Goal: Transaction & Acquisition: Purchase product/service

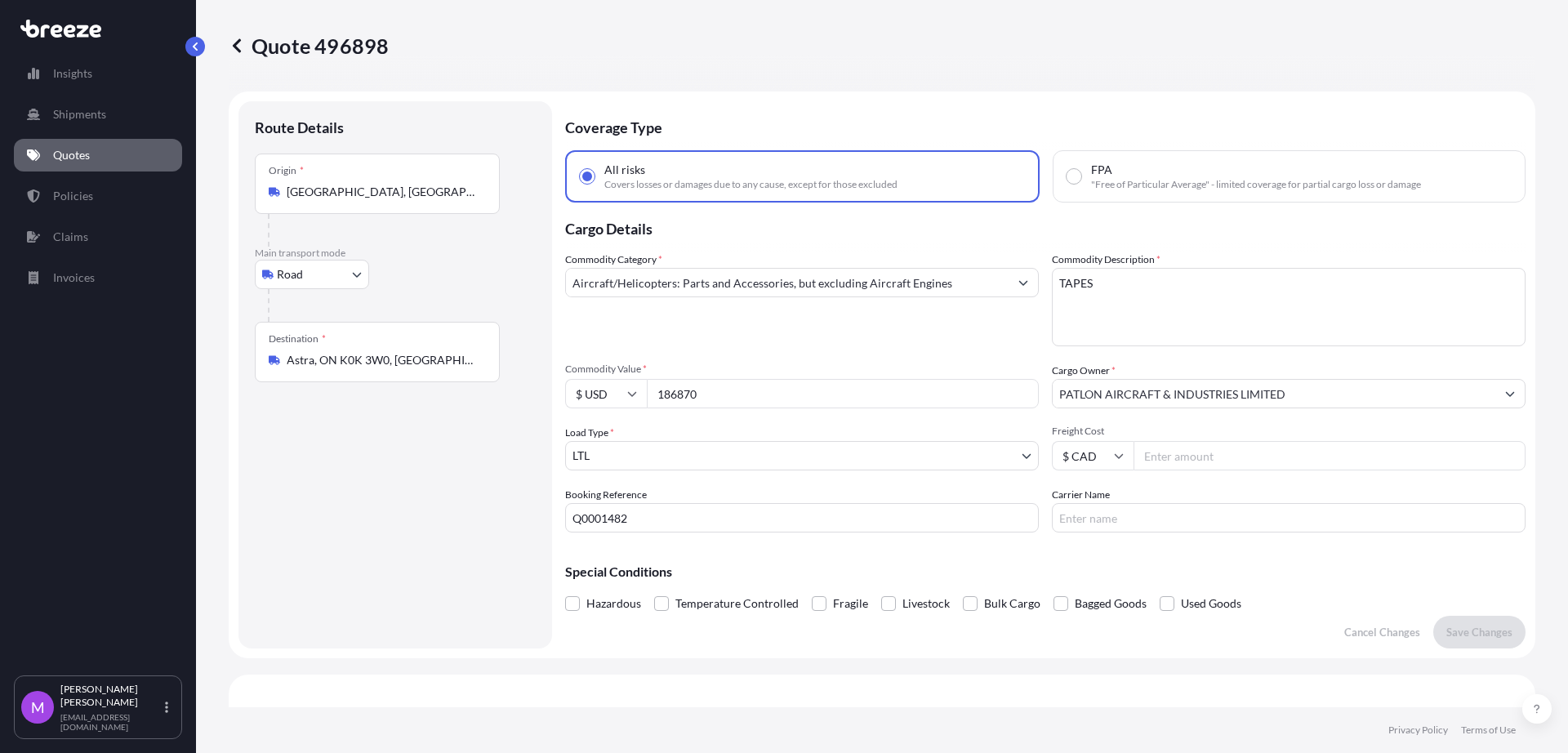
select select "Road"
select select "1"
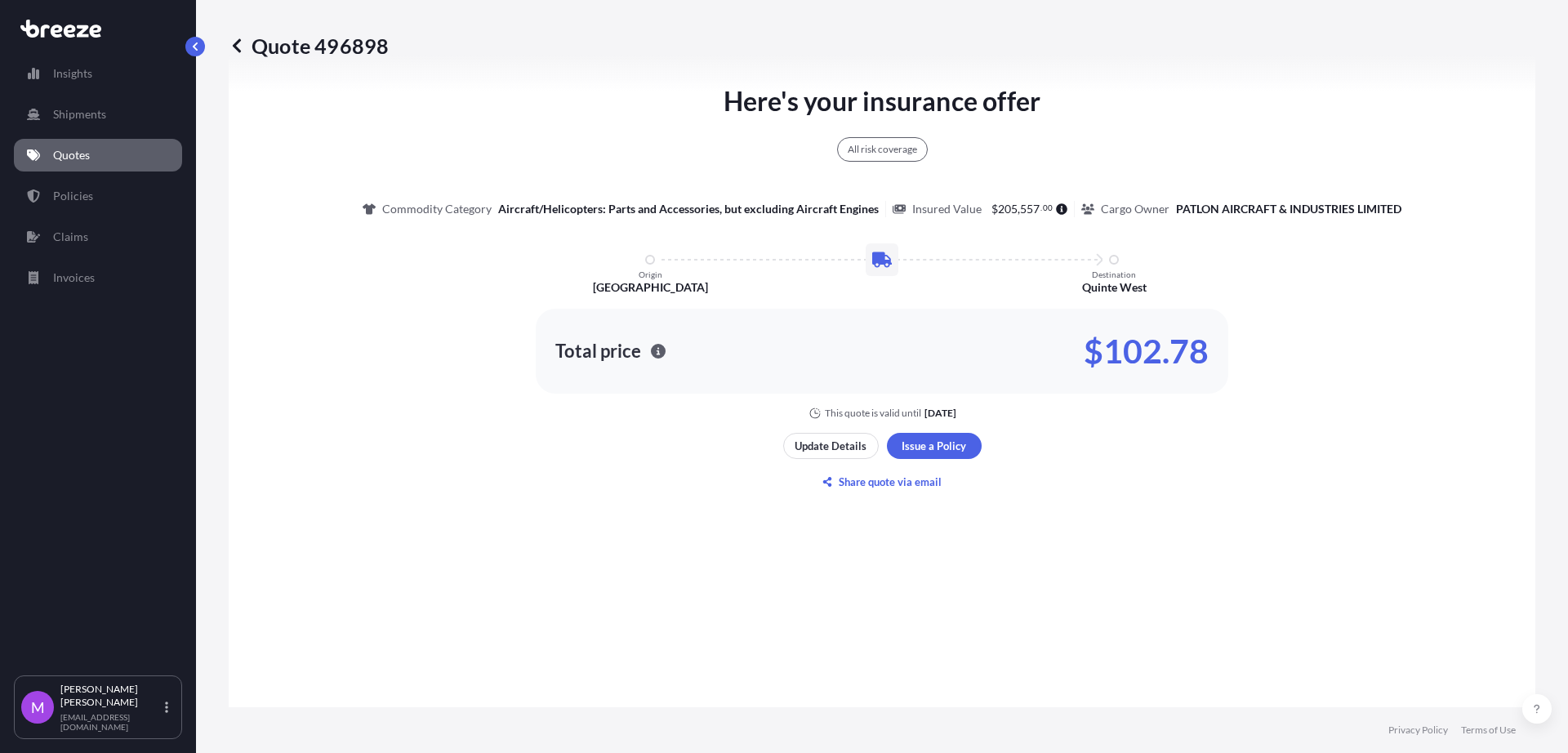
click at [92, 149] on link "Quotes" at bounding box center [98, 155] width 169 height 32
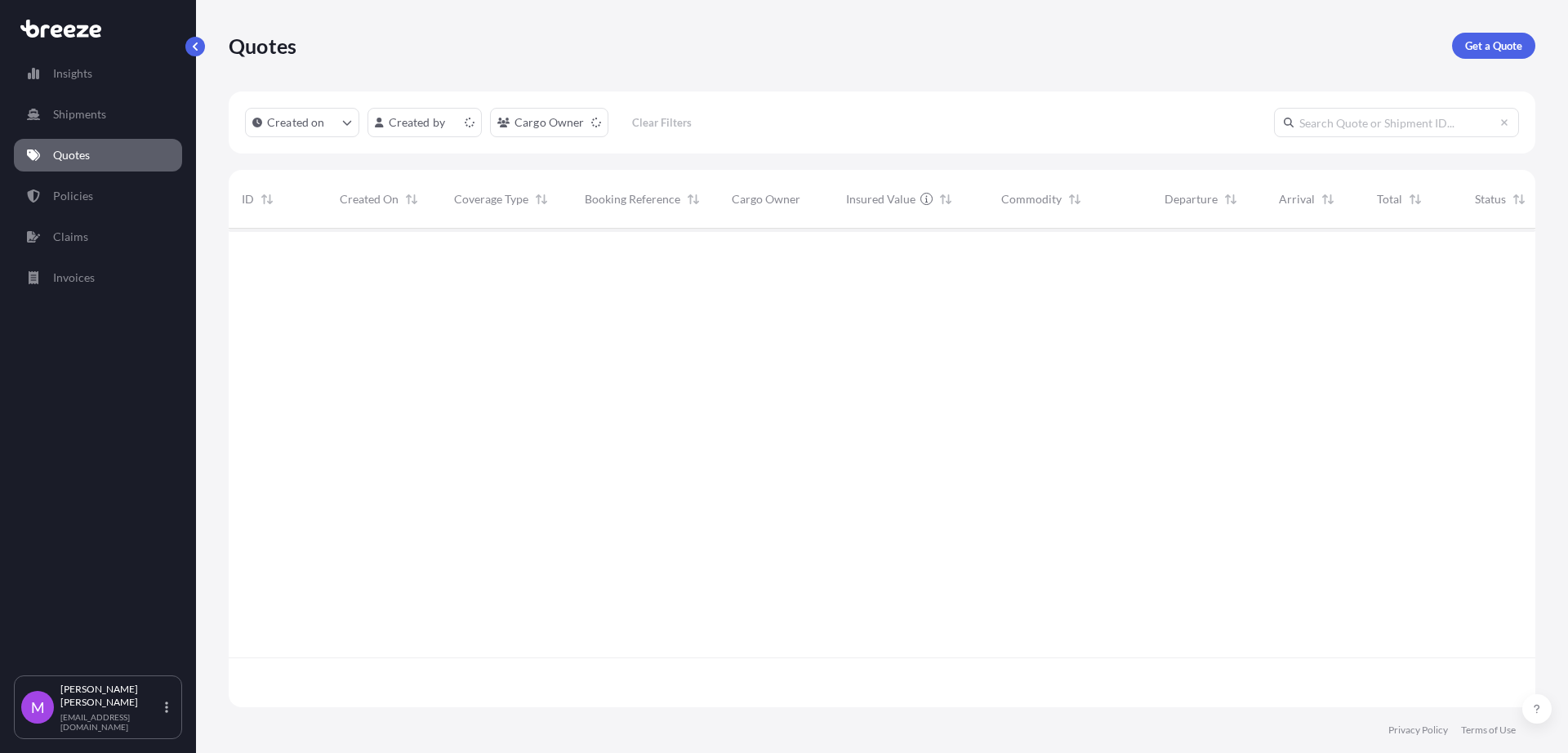
scroll to position [472, 1291]
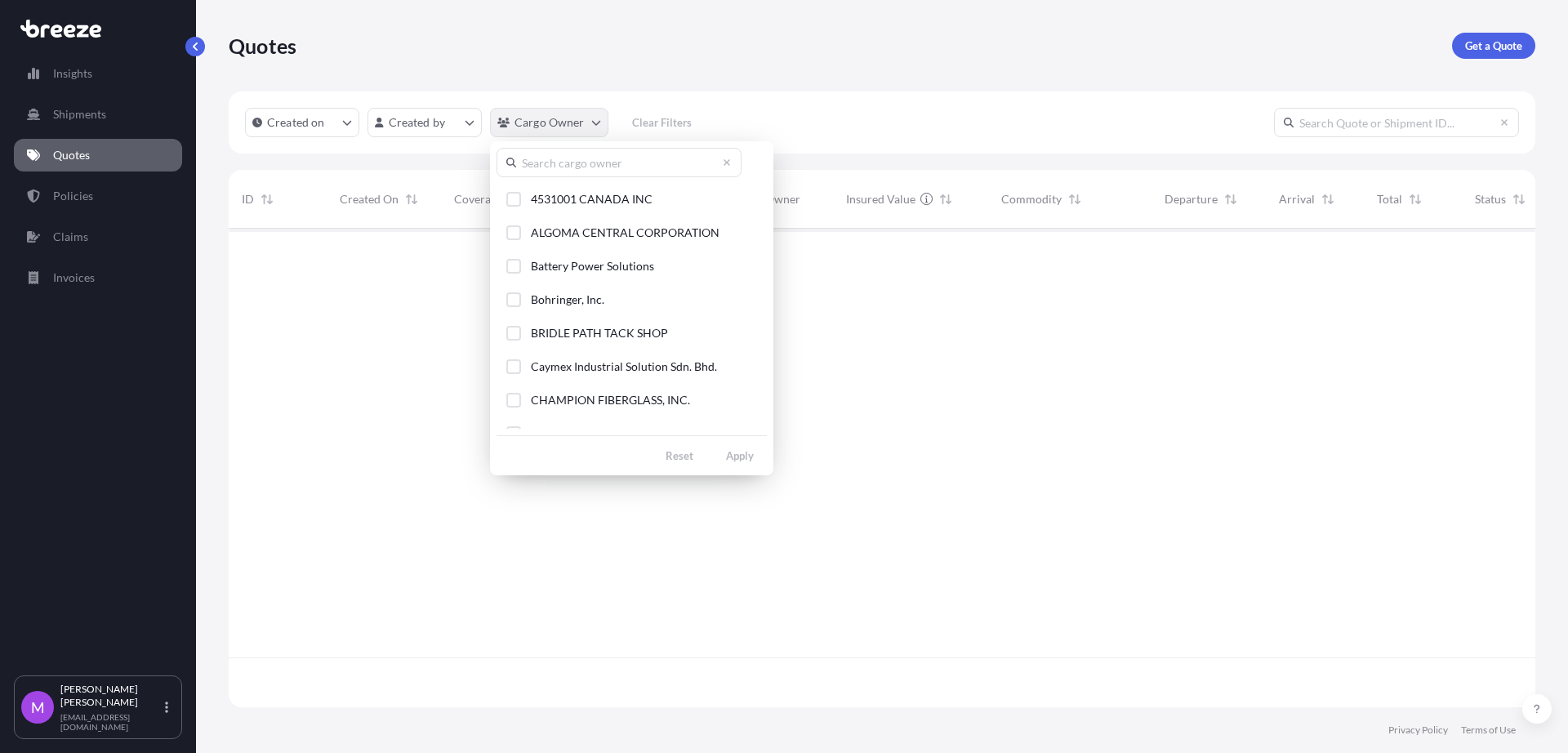
click at [597, 120] on html "Insights Shipments Quotes Policies Claims Invoices M [PERSON_NAME] [EMAIL_ADDRE…" at bounding box center [784, 376] width 1568 height 753
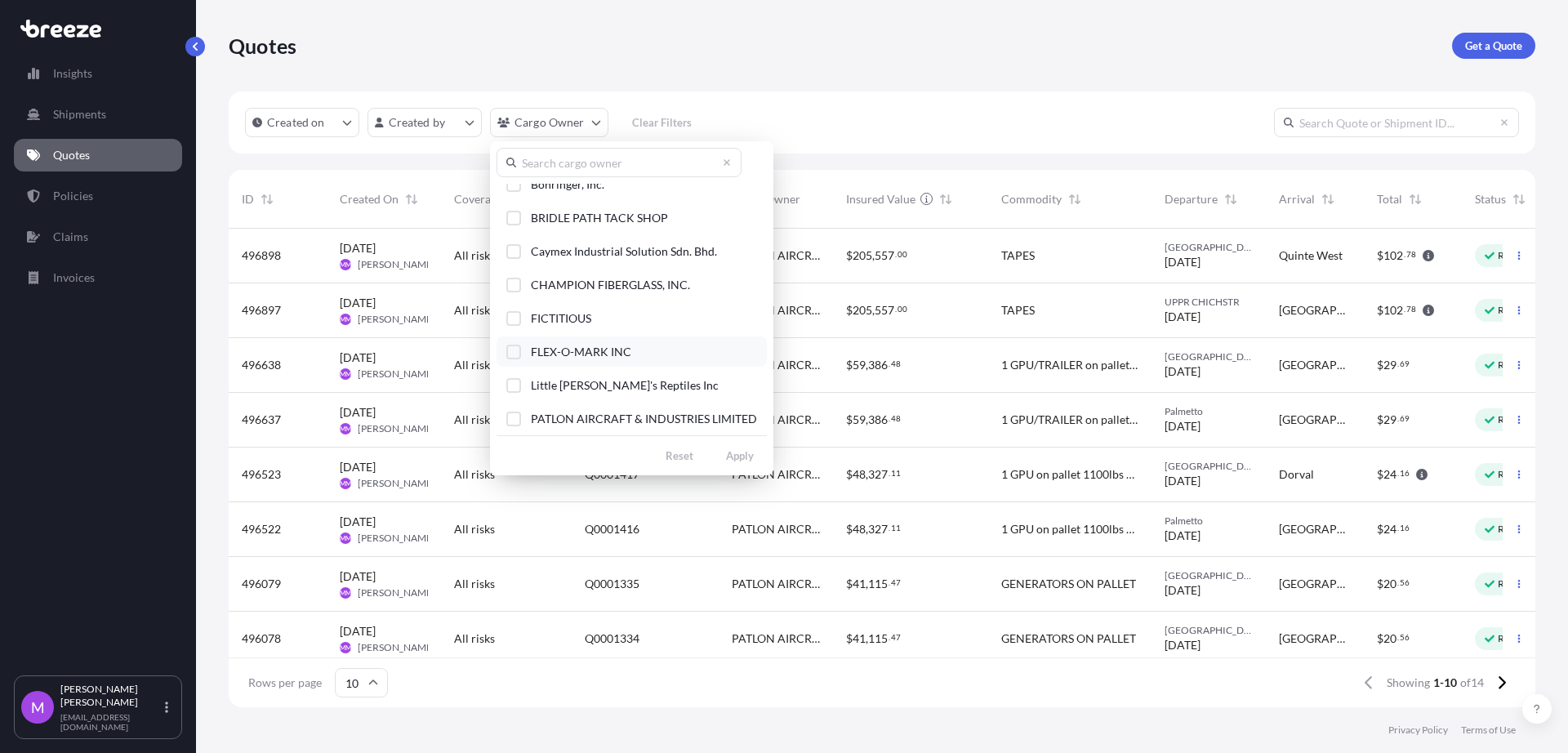
scroll to position [82, 0]
click at [513, 419] on div "Select Option" at bounding box center [513, 418] width 14 height 14
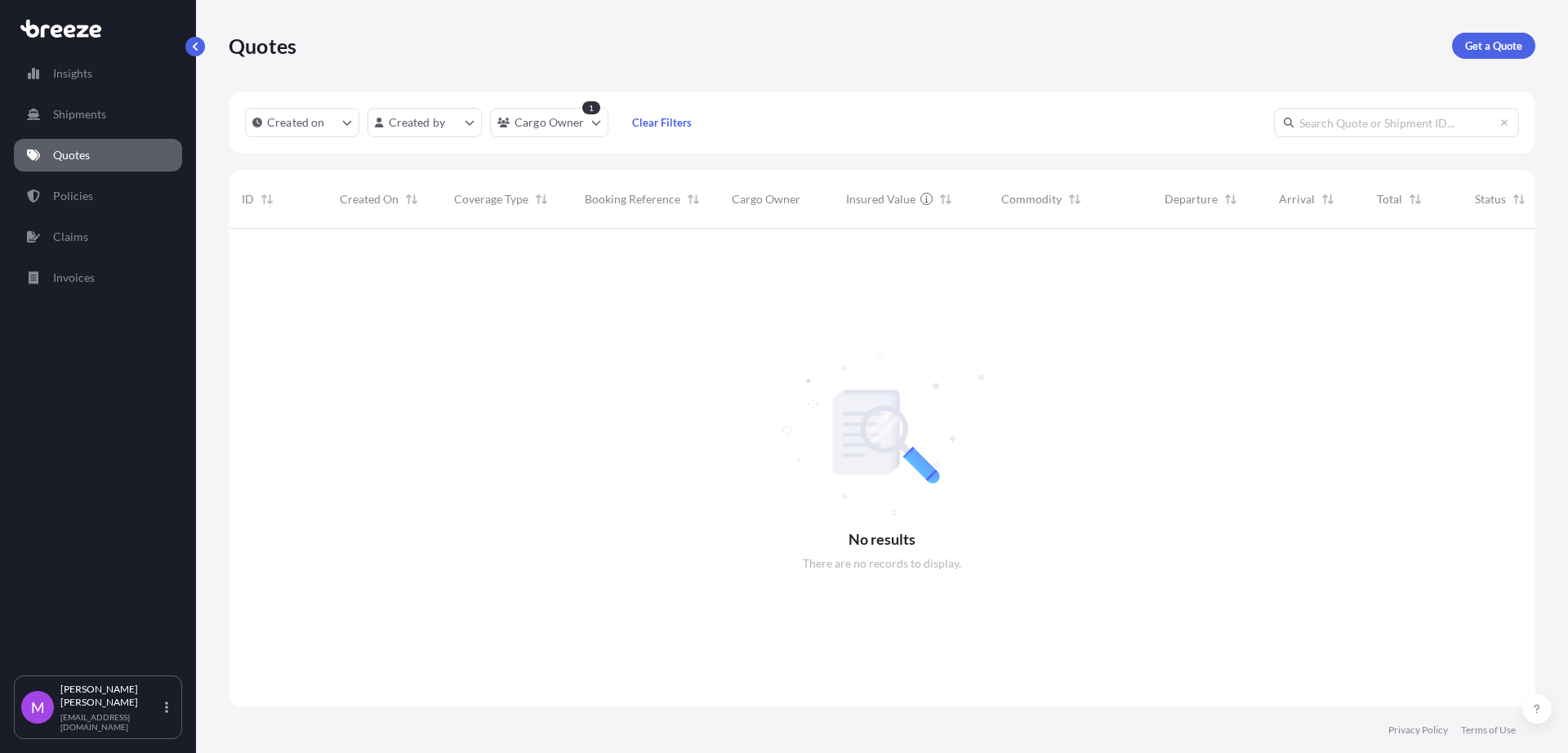
scroll to position [522, 1291]
click at [124, 202] on link "Policies" at bounding box center [98, 196] width 169 height 32
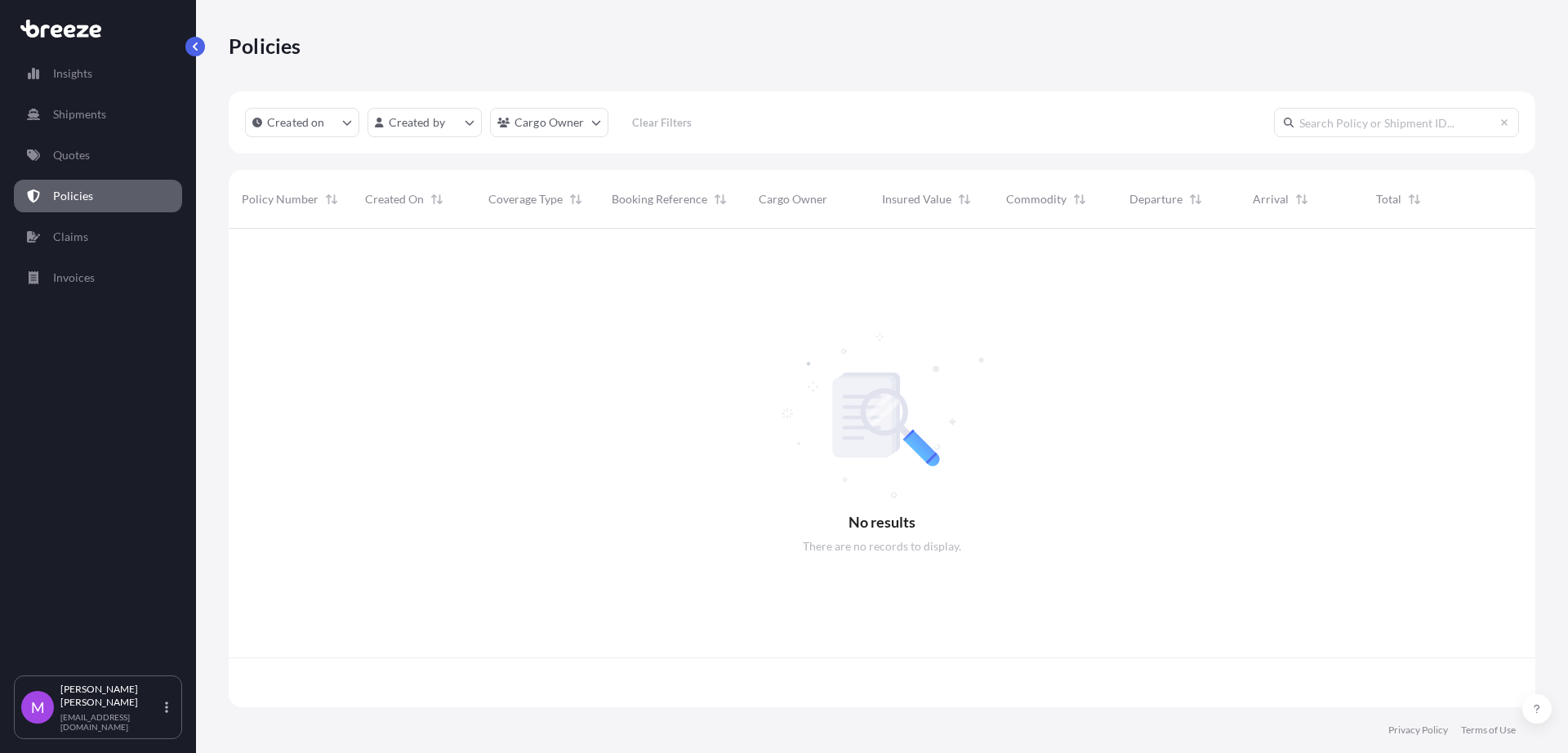
scroll to position [472, 1291]
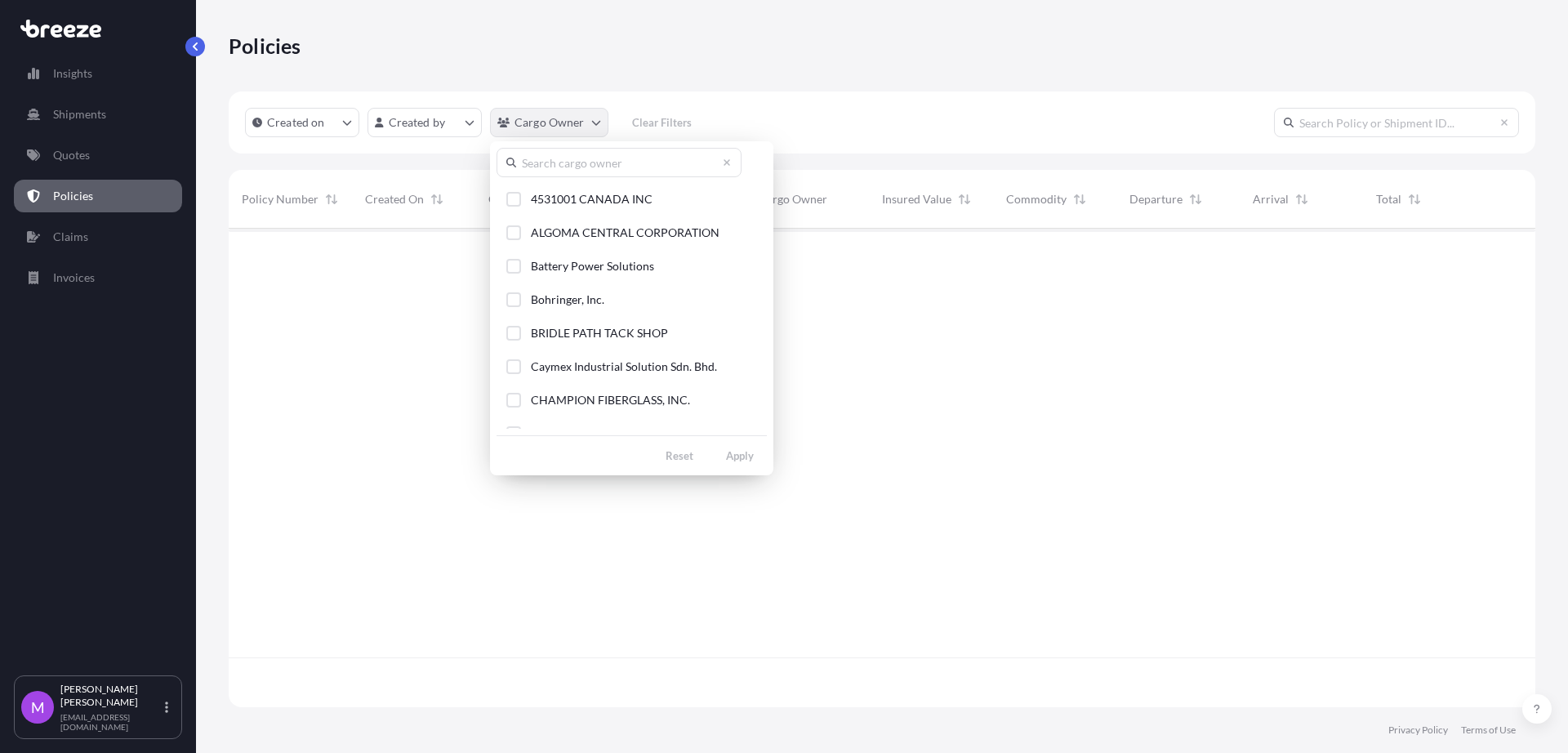
click at [587, 126] on html "Insights Shipments Quotes Policies Claims Invoices M [PERSON_NAME] [EMAIL_ADDRE…" at bounding box center [784, 376] width 1568 height 753
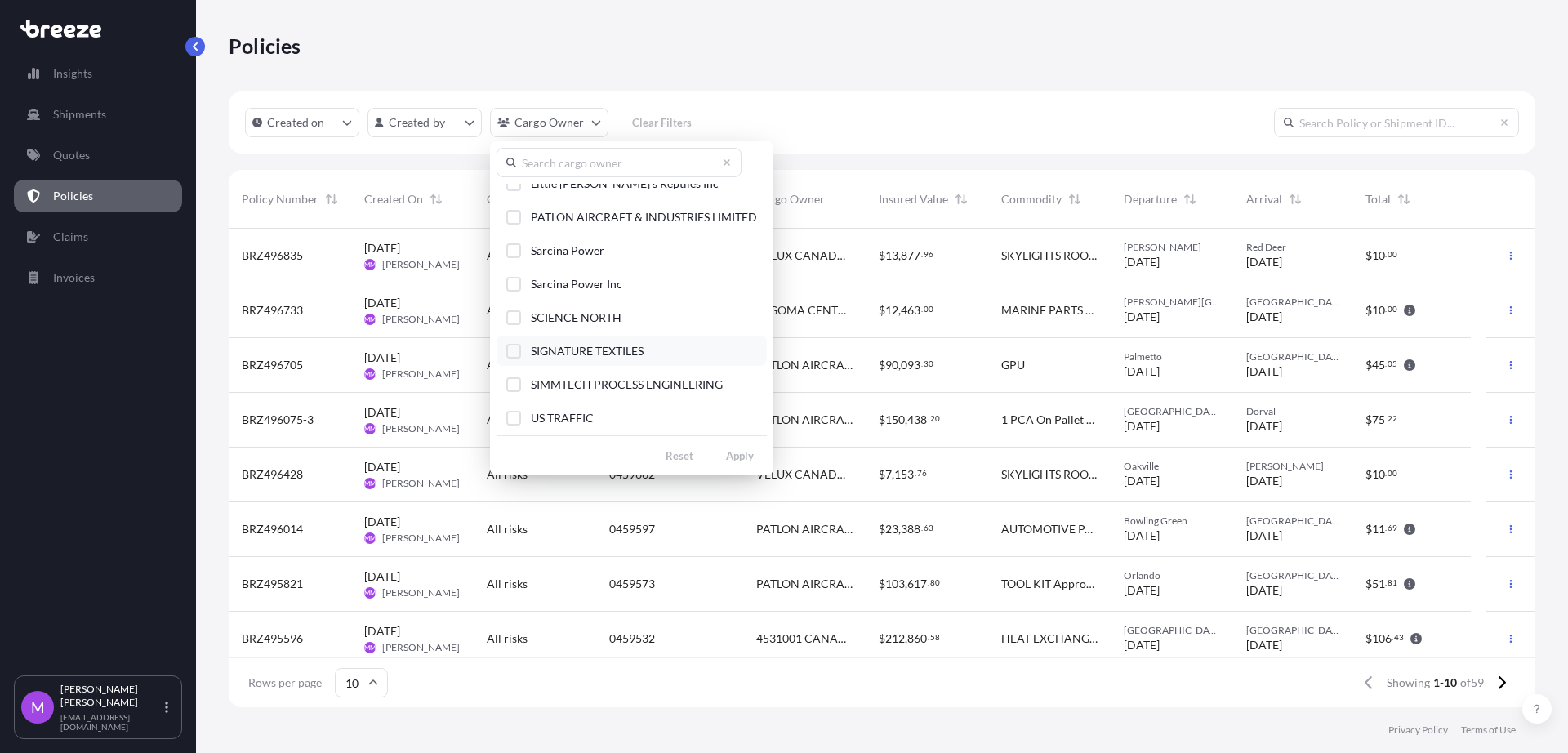
scroll to position [286, 0]
click at [515, 214] on div "Select Option" at bounding box center [513, 214] width 14 height 14
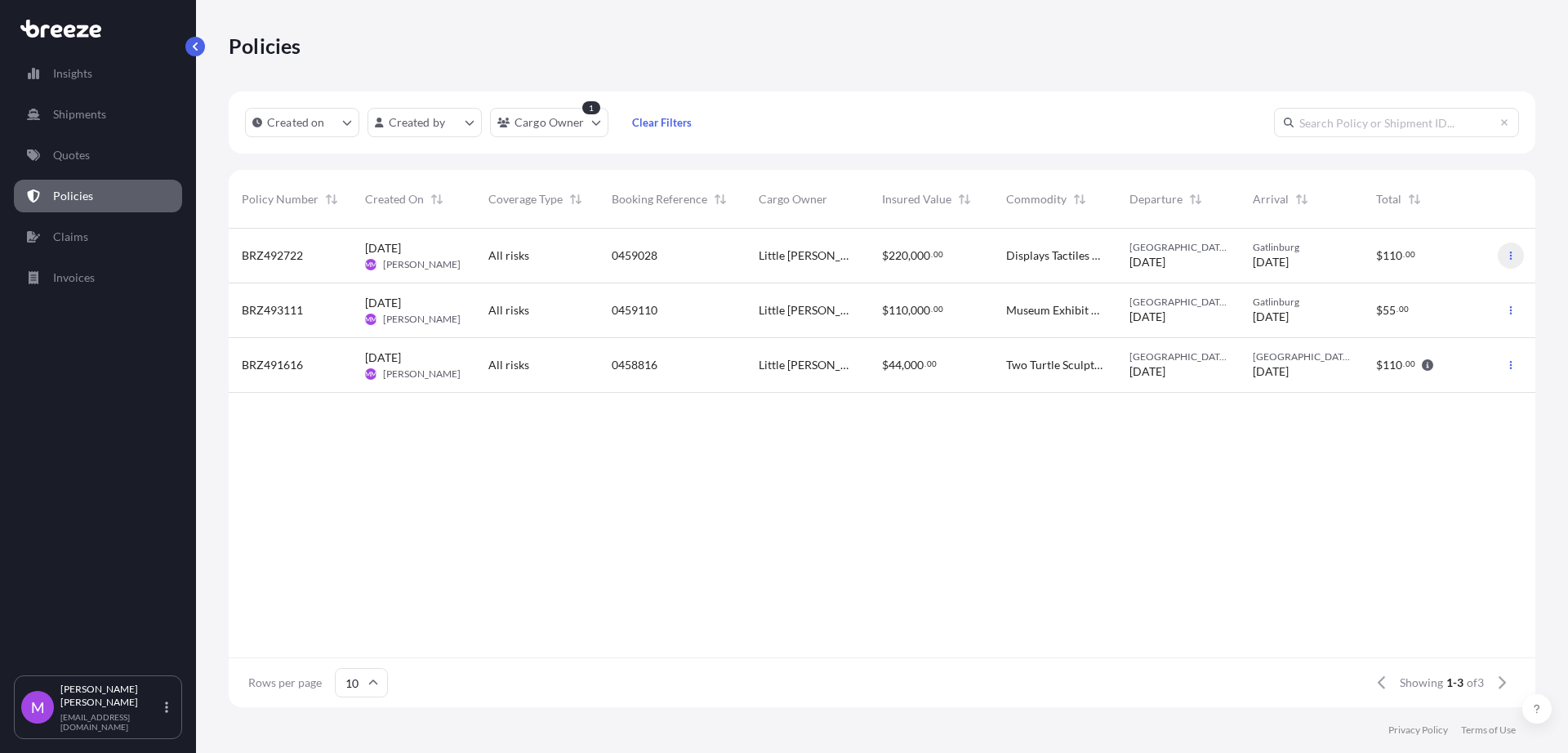
click at [1515, 253] on icon "button" at bounding box center [1510, 255] width 10 height 10
click at [1380, 262] on link "Duplicate quote" at bounding box center [1425, 258] width 150 height 26
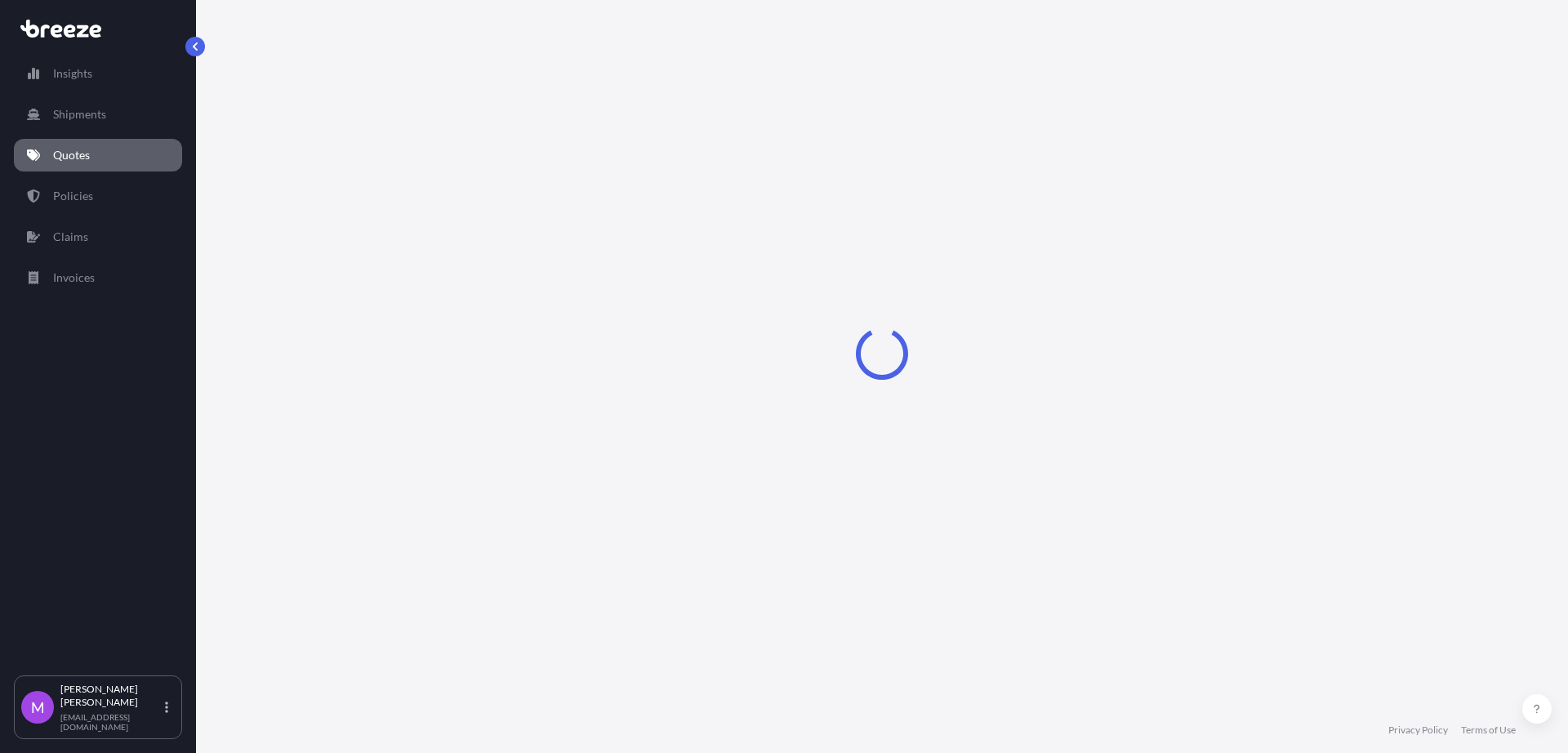
select select "Road"
select select "2"
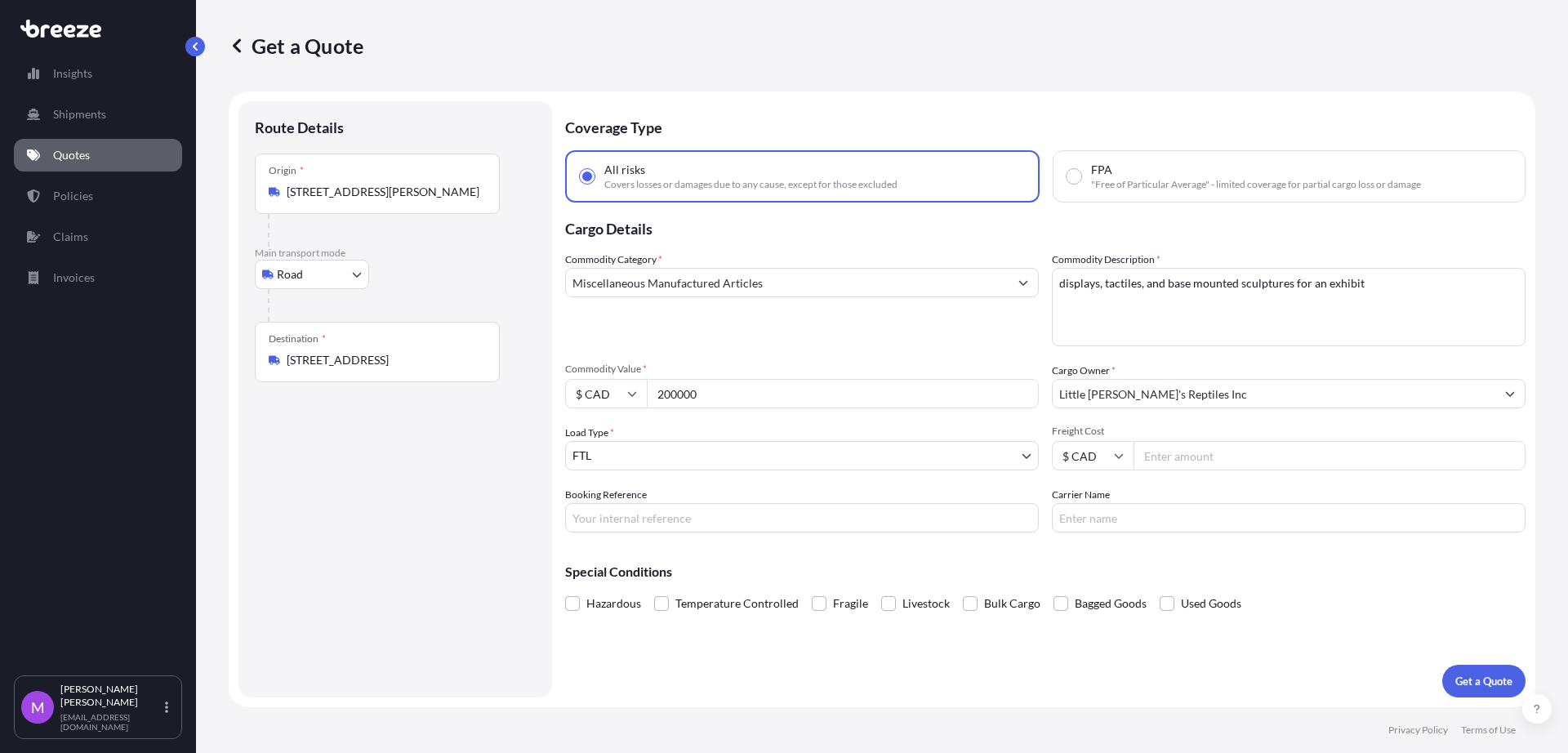
click at [686, 508] on input "Booking Reference" at bounding box center [801, 518] width 473 height 30
paste input "Q0001491"
type input "Q0001491"
click at [378, 199] on input "[STREET_ADDRESS][PERSON_NAME]" at bounding box center [383, 192] width 192 height 16
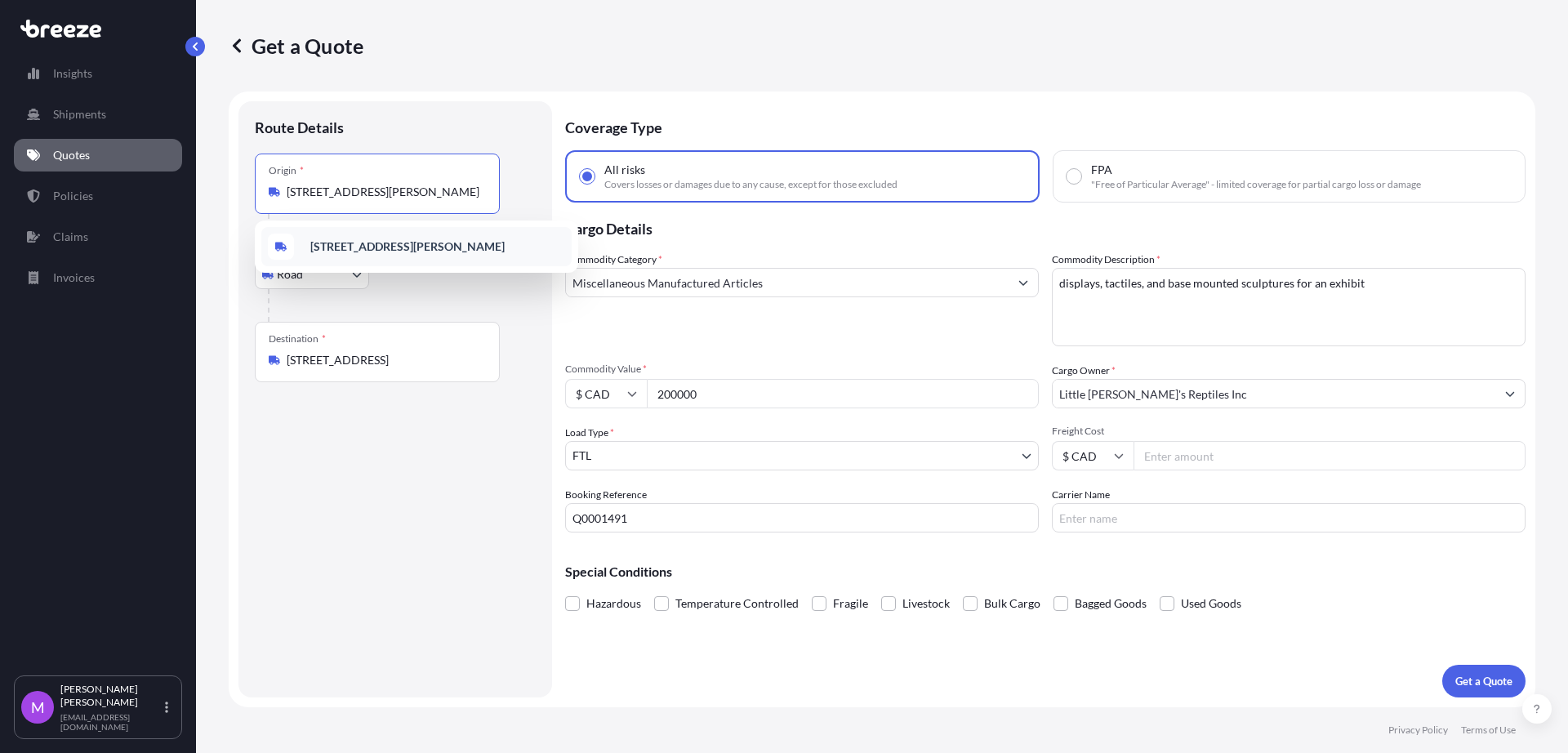
click at [372, 357] on input "[STREET_ADDRESS]" at bounding box center [383, 359] width 192 height 16
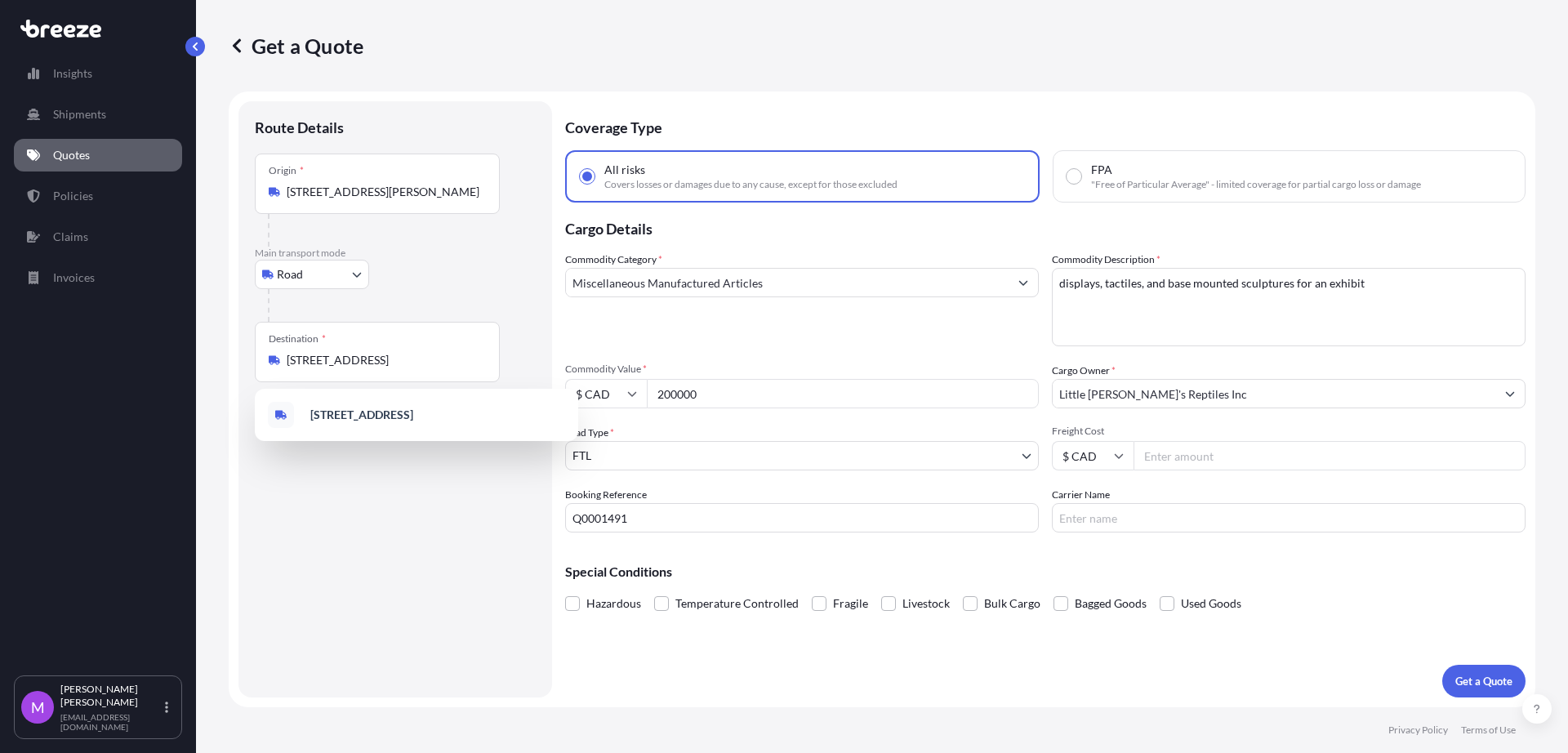
click at [490, 359] on div "Destination * [STREET_ADDRESS]" at bounding box center [376, 352] width 245 height 60
click at [479, 359] on input "[STREET_ADDRESS]" at bounding box center [383, 359] width 192 height 16
paste input "[STREET_ADDRESS][PERSON_NAME]"
click at [424, 415] on b "[STREET_ADDRESS][PERSON_NAME]" at bounding box center [408, 415] width 194 height 14
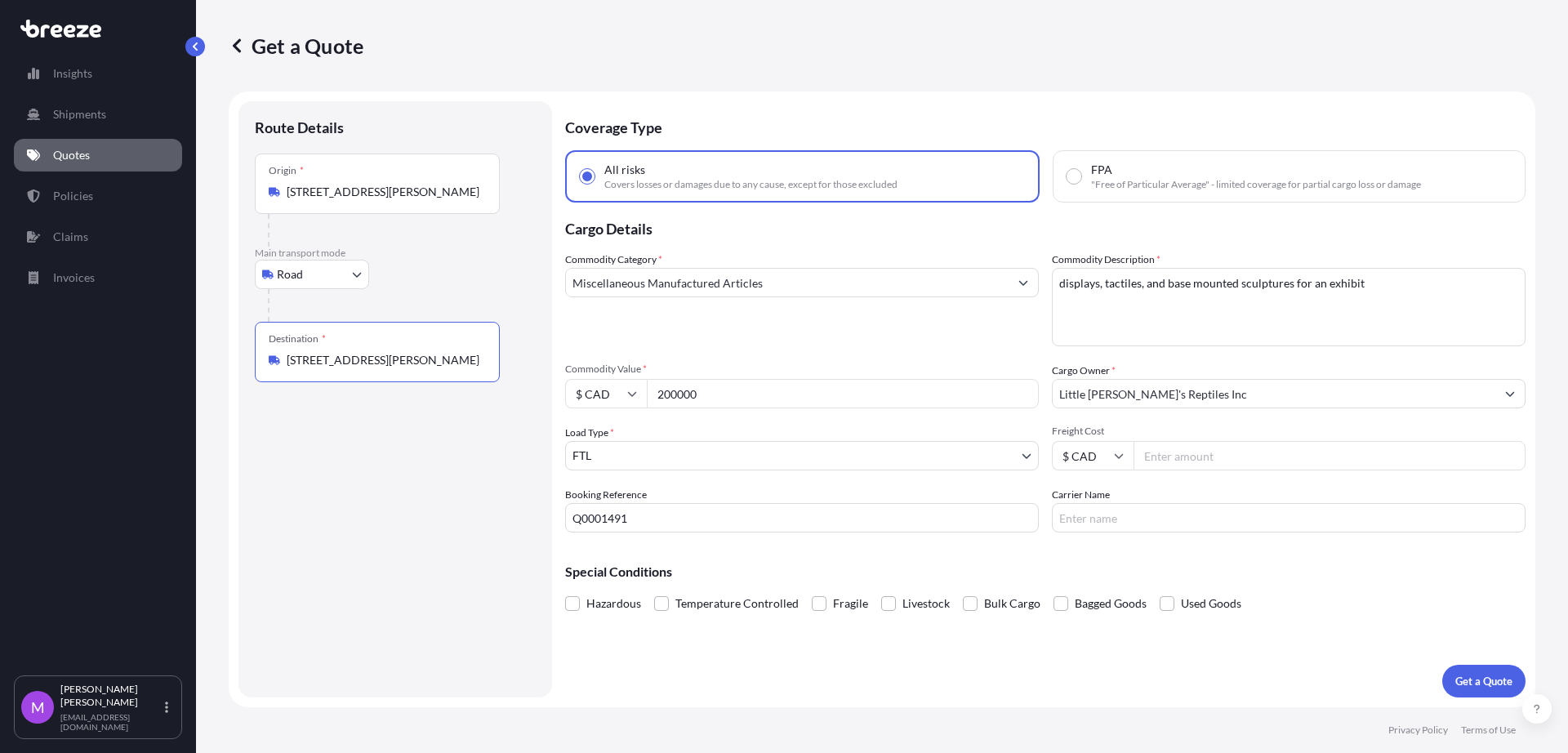
type input "[STREET_ADDRESS][PERSON_NAME]"
click at [446, 547] on div "Route Details Reset Route Details Place of loading Road Road Rail Origin * [STR…" at bounding box center [394, 398] width 281 height 563
click at [394, 443] on div "Route Details Reset Route Details Place of loading Road Road Rail Origin * [STR…" at bounding box center [394, 398] width 281 height 563
click at [392, 202] on input "[STREET_ADDRESS][PERSON_NAME]" at bounding box center [383, 198] width 192 height 16
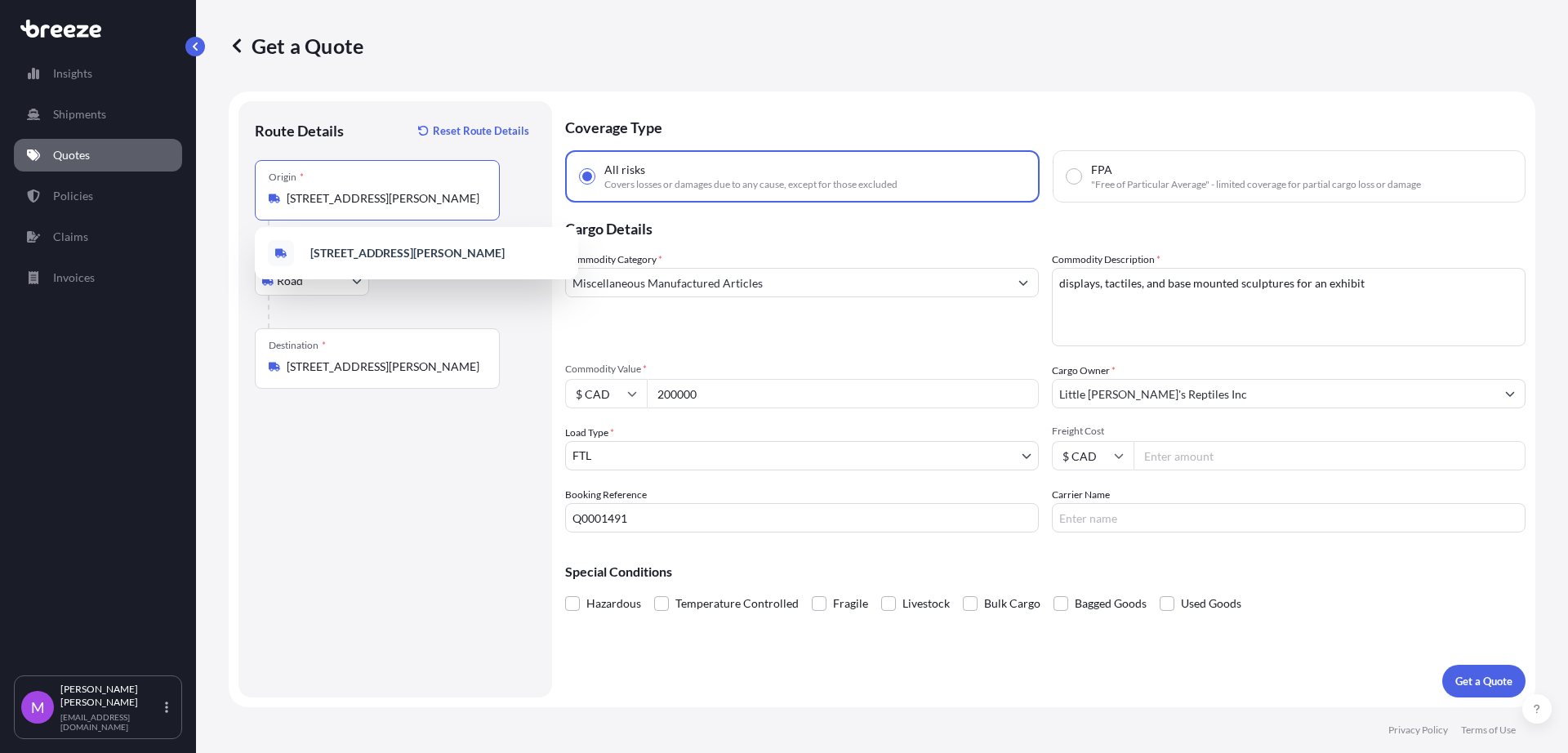
drag, startPoint x: 486, startPoint y: 198, endPoint x: 436, endPoint y: 202, distance: 50.2
click at [435, 201] on div "Origin * [STREET_ADDRESS][PERSON_NAME]" at bounding box center [376, 190] width 245 height 60
click at [435, 201] on input "[STREET_ADDRESS][PERSON_NAME]" at bounding box center [383, 198] width 192 height 16
paste input "[GEOGRAPHIC_DATA], BC V5K 3P5"
click at [409, 260] on span "[GEOGRAPHIC_DATA], [GEOGRAPHIC_DATA] V5K 3P5 , [GEOGRAPHIC_DATA]" at bounding box center [423, 253] width 225 height 16
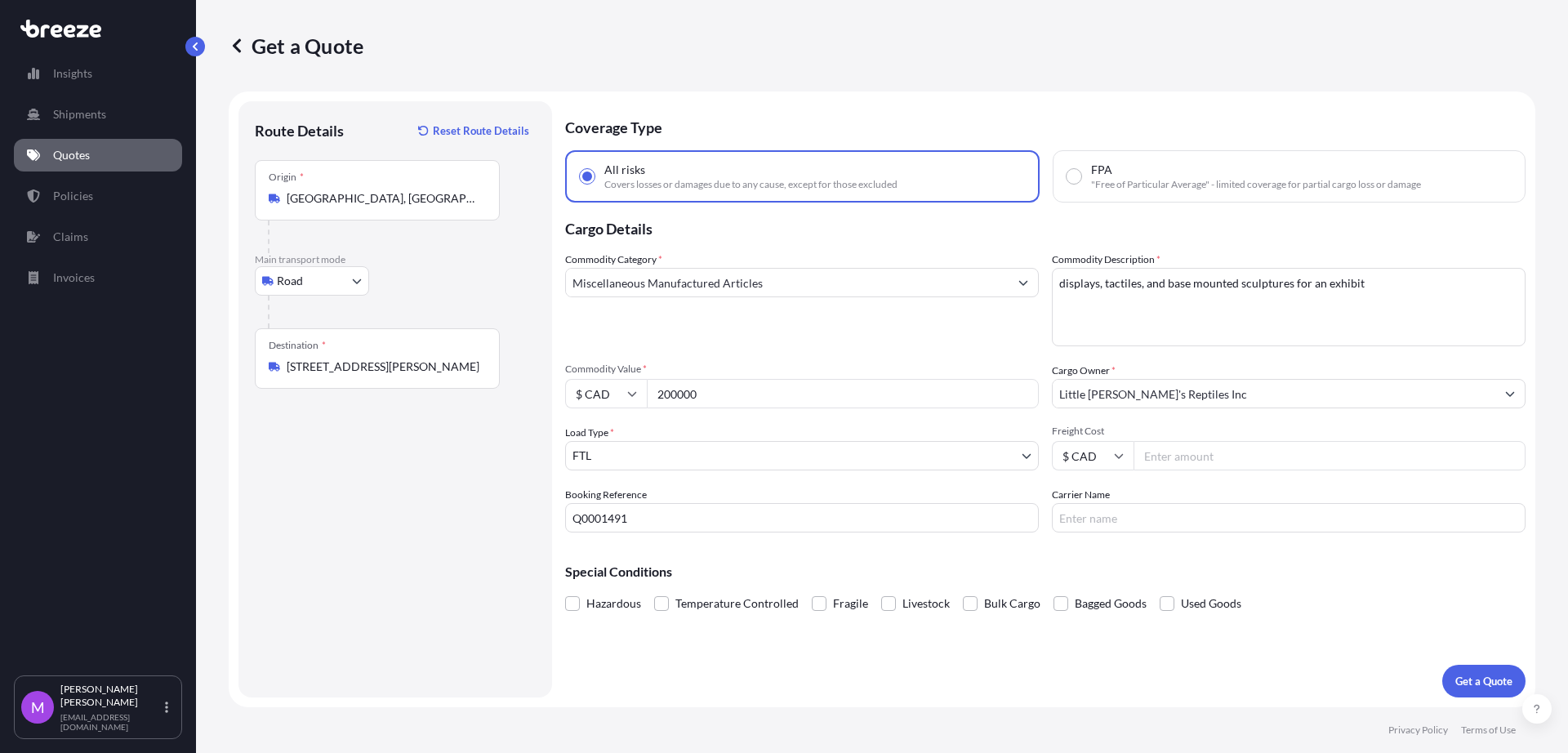
click at [283, 210] on div "Origin * [GEOGRAPHIC_DATA], [GEOGRAPHIC_DATA] V5K 3P5, [GEOGRAPHIC_DATA]" at bounding box center [376, 190] width 245 height 60
click at [287, 207] on input "[GEOGRAPHIC_DATA], [GEOGRAPHIC_DATA] V5K 3P5, [GEOGRAPHIC_DATA]" at bounding box center [383, 198] width 192 height 16
click at [280, 194] on div "[GEOGRAPHIC_DATA], [GEOGRAPHIC_DATA] V5K 3P5, [GEOGRAPHIC_DATA]" at bounding box center [377, 198] width 217 height 16
click at [287, 194] on input "[GEOGRAPHIC_DATA], [GEOGRAPHIC_DATA] V5K 3P5, [GEOGRAPHIC_DATA]" at bounding box center [383, 198] width 192 height 16
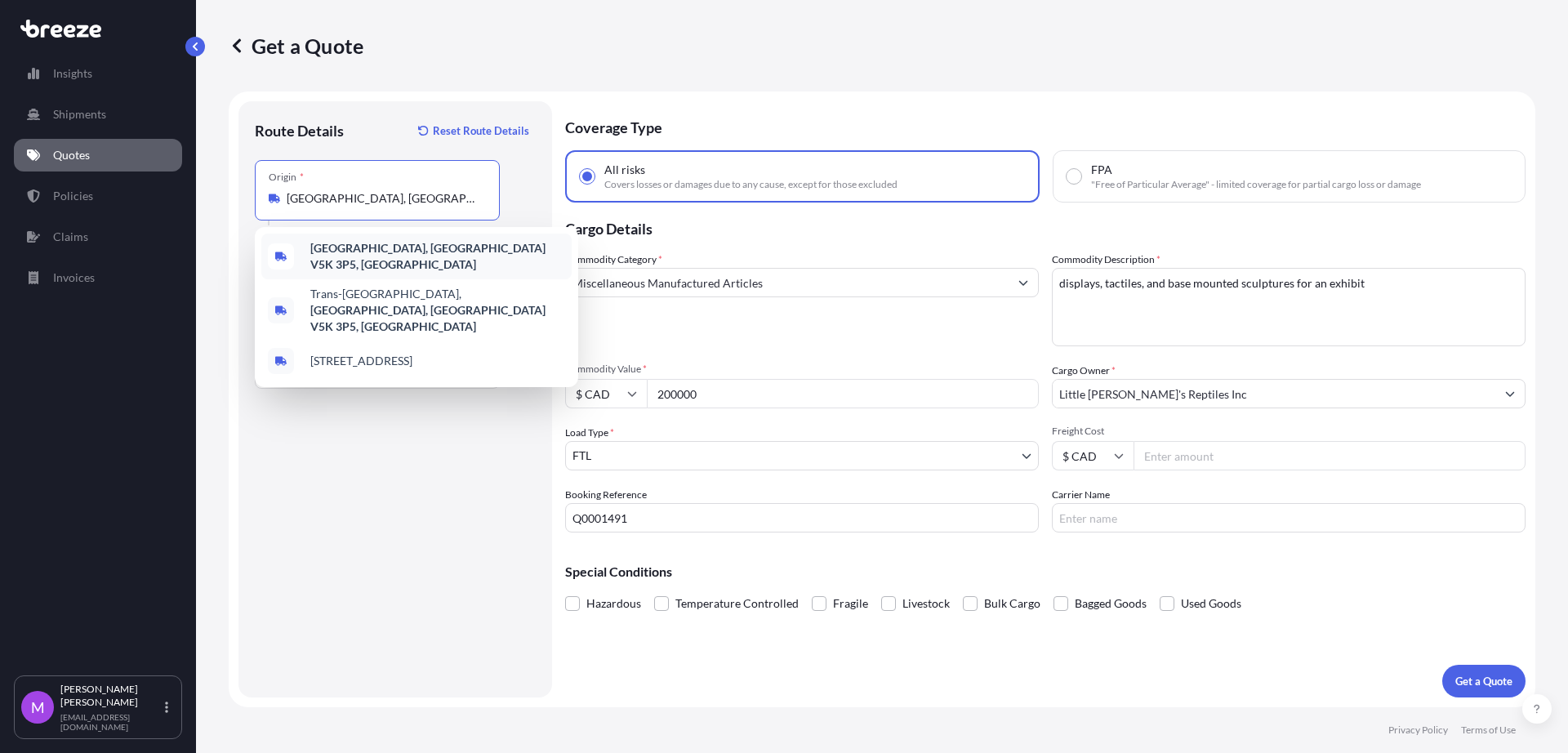
click at [287, 203] on input "[GEOGRAPHIC_DATA], [GEOGRAPHIC_DATA] V5K 3P5, [GEOGRAPHIC_DATA]" at bounding box center [383, 198] width 192 height 16
paste input "[STREET_ADDRESS]"
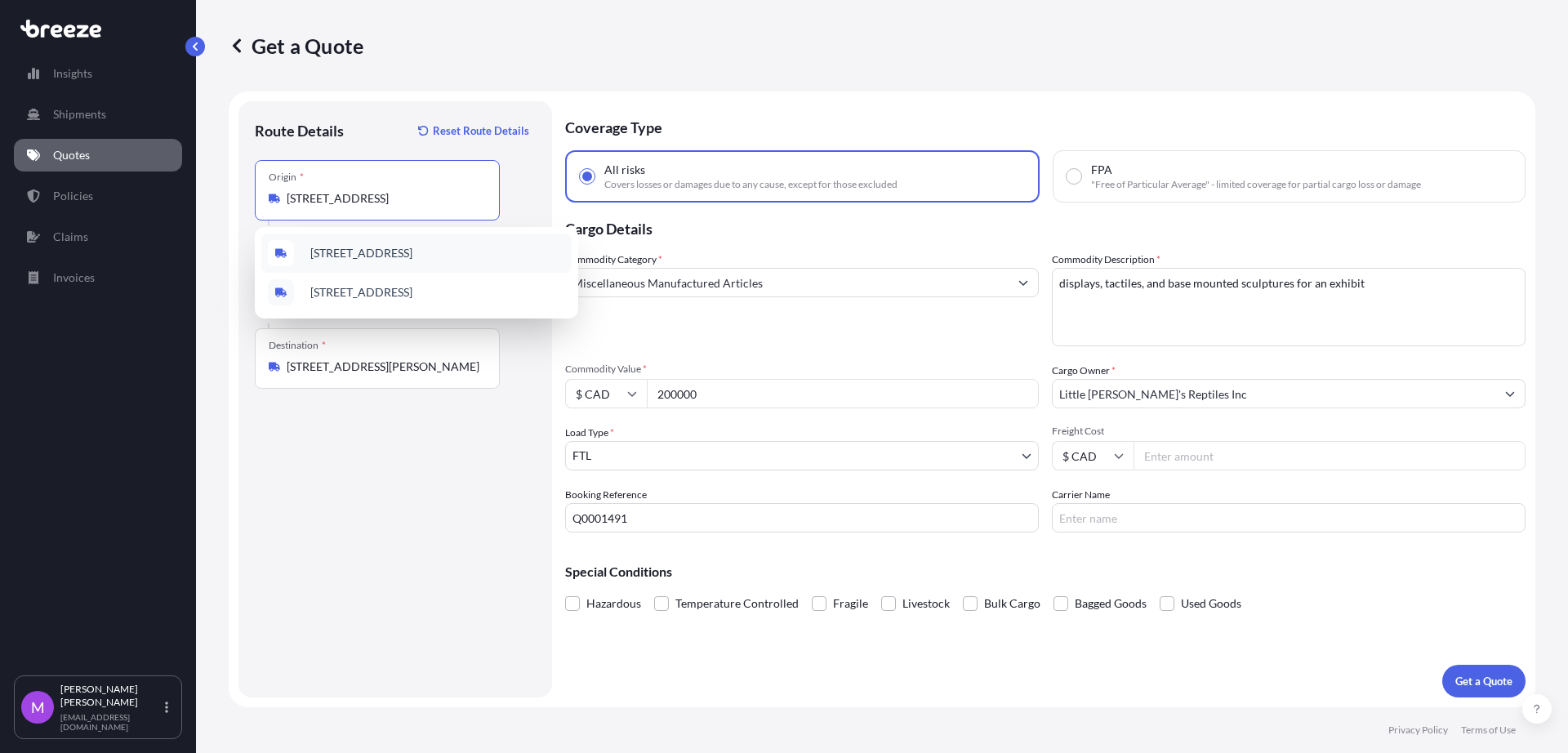
click at [412, 245] on span "[STREET_ADDRESS]" at bounding box center [361, 253] width 102 height 16
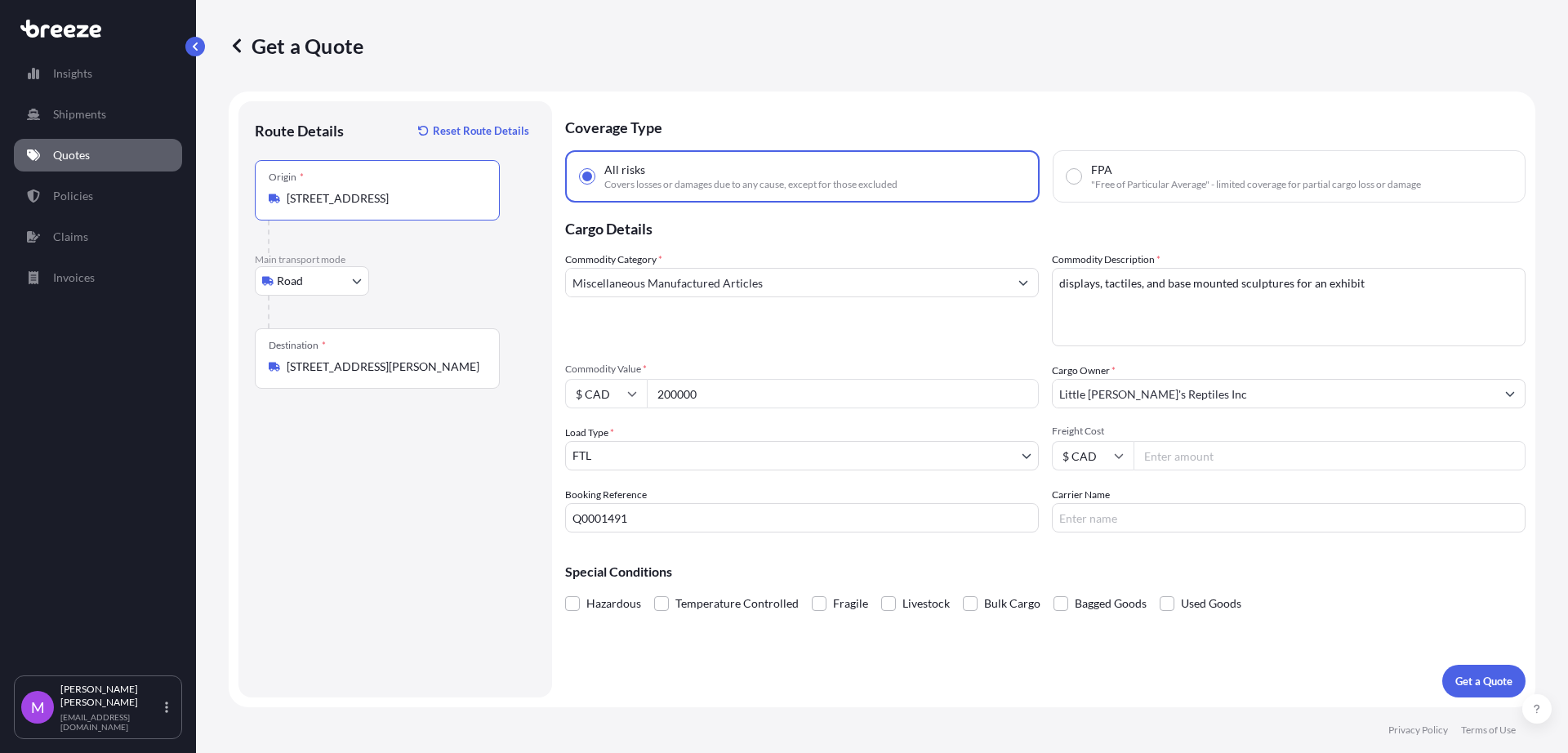
click at [391, 203] on input "[STREET_ADDRESS]" at bounding box center [383, 198] width 192 height 16
type input "[STREET_ADDRESS]"
click at [723, 394] on input "200000" at bounding box center [842, 394] width 392 height 30
click at [590, 399] on input "$ CAD" at bounding box center [606, 394] width 82 height 30
click at [609, 500] on div "$ USD" at bounding box center [606, 507] width 69 height 31
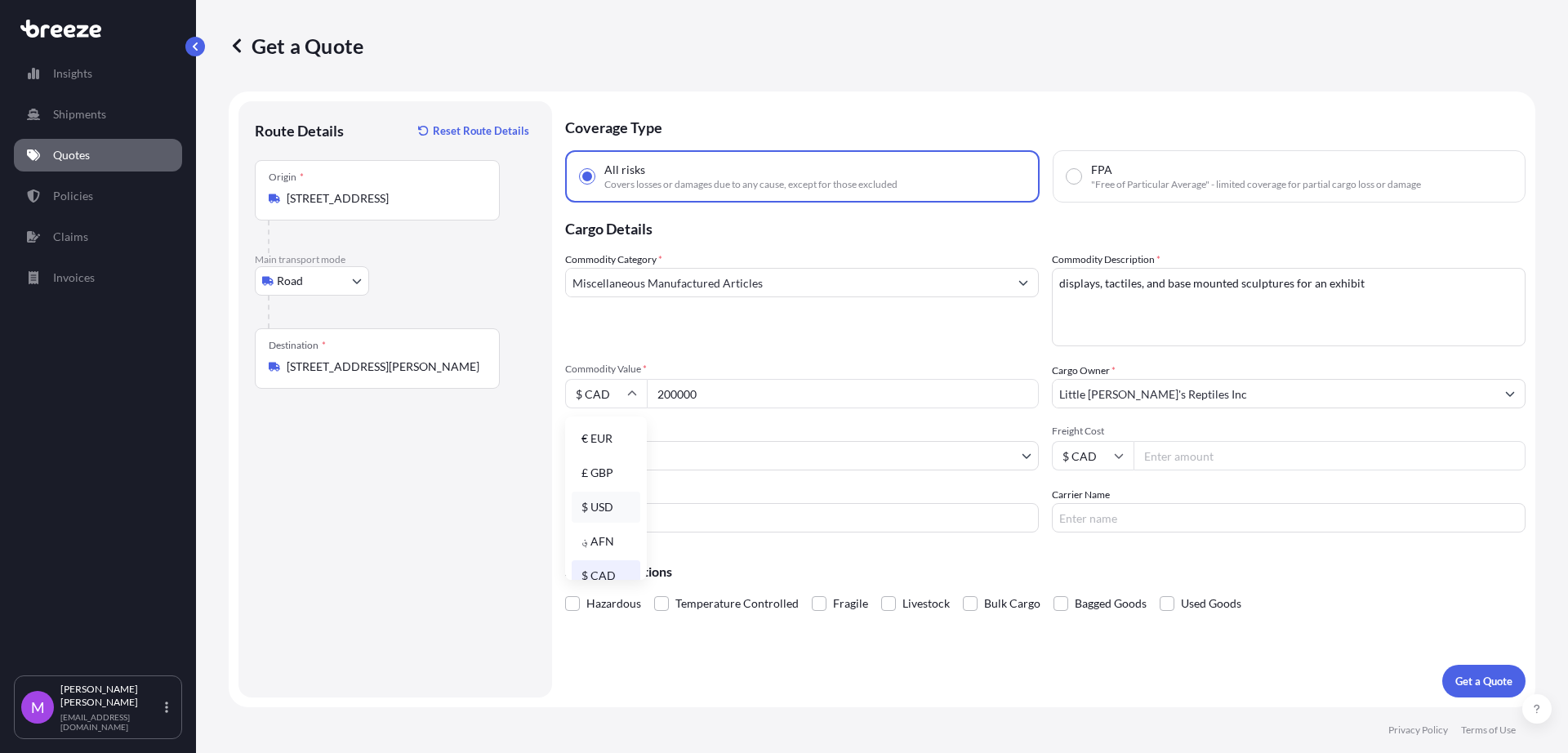
type input "$ USD"
drag, startPoint x: 734, startPoint y: 395, endPoint x: 626, endPoint y: 382, distance: 108.8
click at [625, 381] on div "$ USD 200000" at bounding box center [801, 394] width 473 height 30
type input "40000"
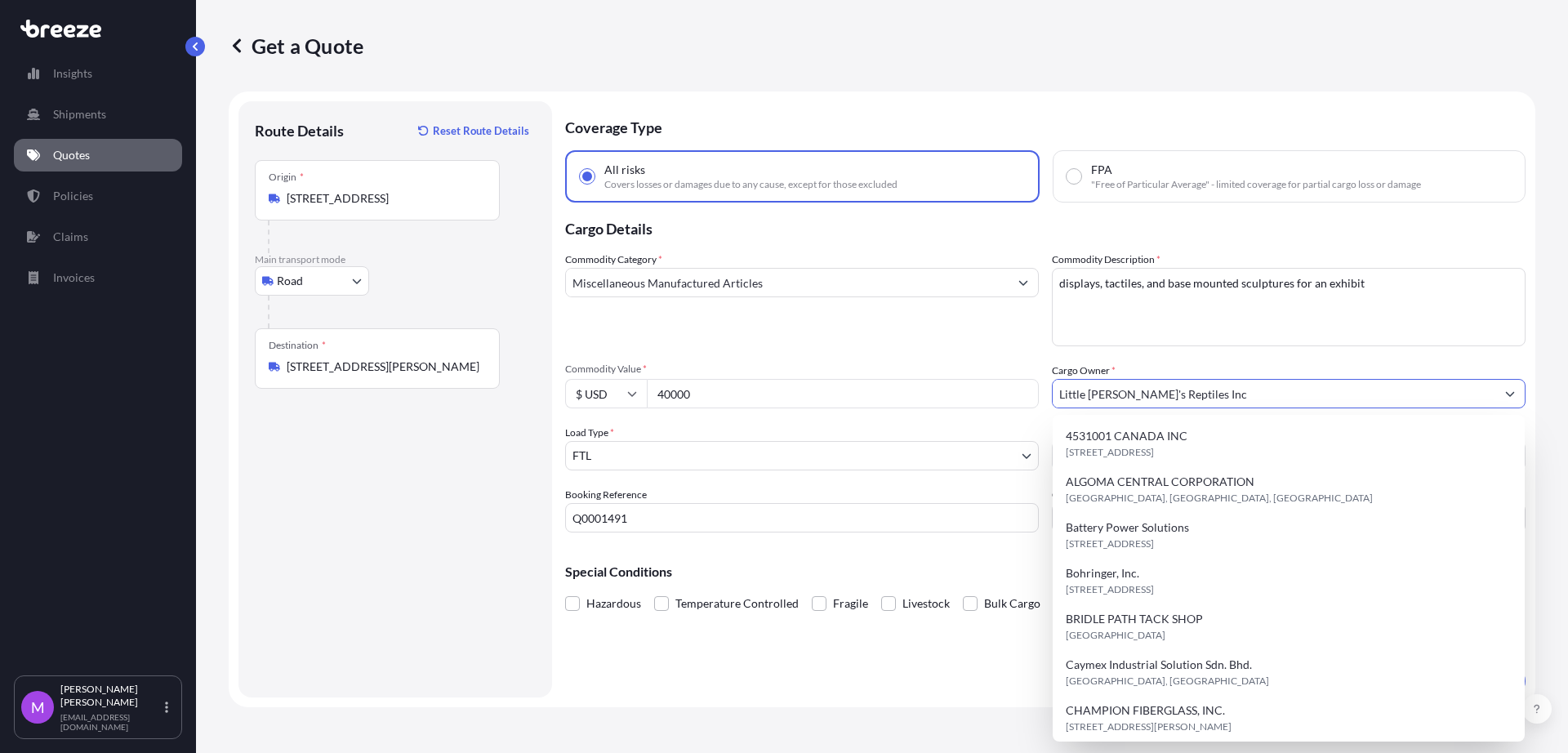
click at [379, 609] on div "Route Details Reset Route Details Place of loading Road Road Rail Origin * [STR…" at bounding box center [394, 398] width 281 height 563
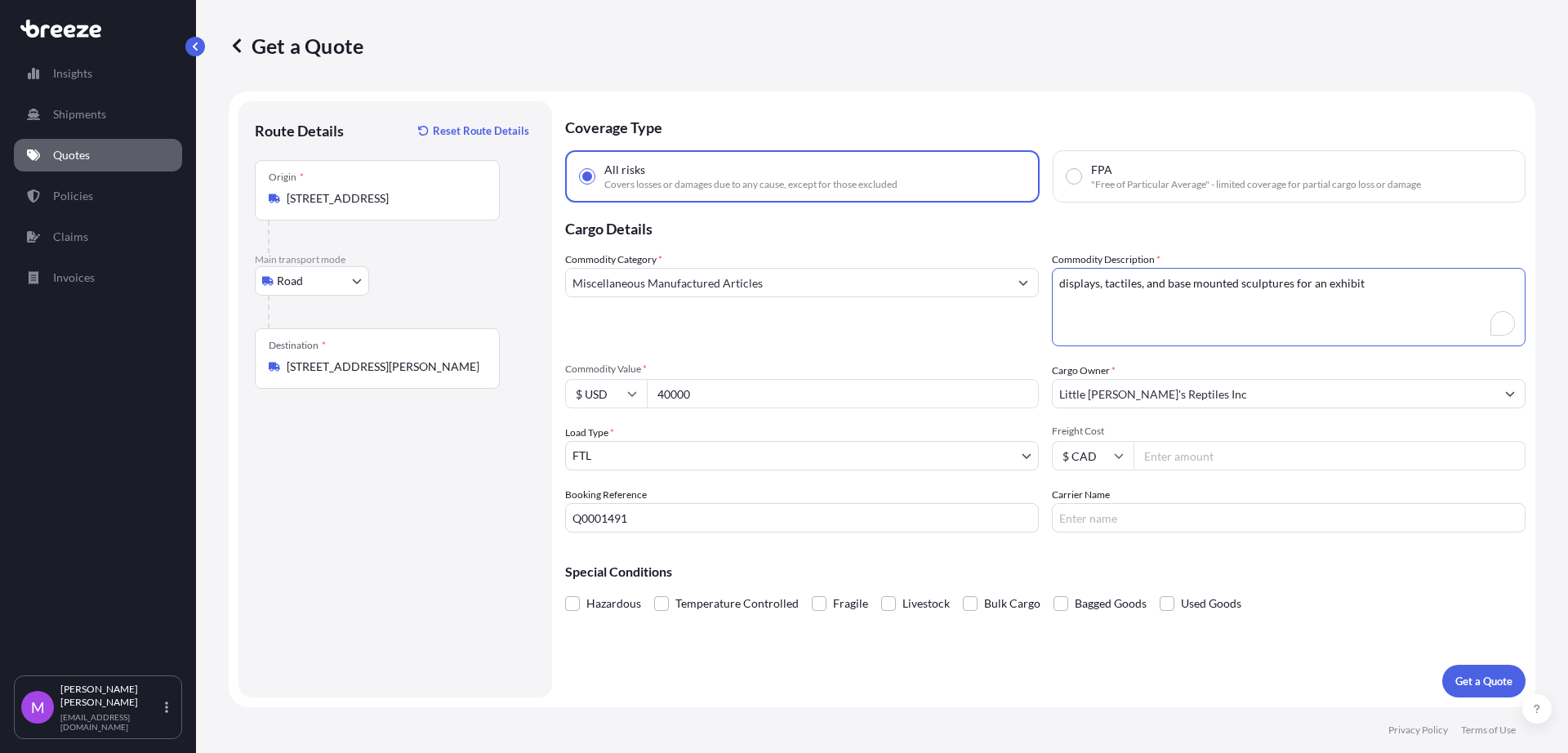
click at [1313, 306] on textarea "displays, tactiles, and base mounted sculptures for an exhibit" at bounding box center [1288, 307] width 473 height 78
click at [1209, 311] on textarea "displays, tactiles, and base mounted sculptures for an exhibit" at bounding box center [1288, 307] width 473 height 78
paste textarea "KOMODO SCULPTURE"
type textarea "KOMODO SCULPTURE"
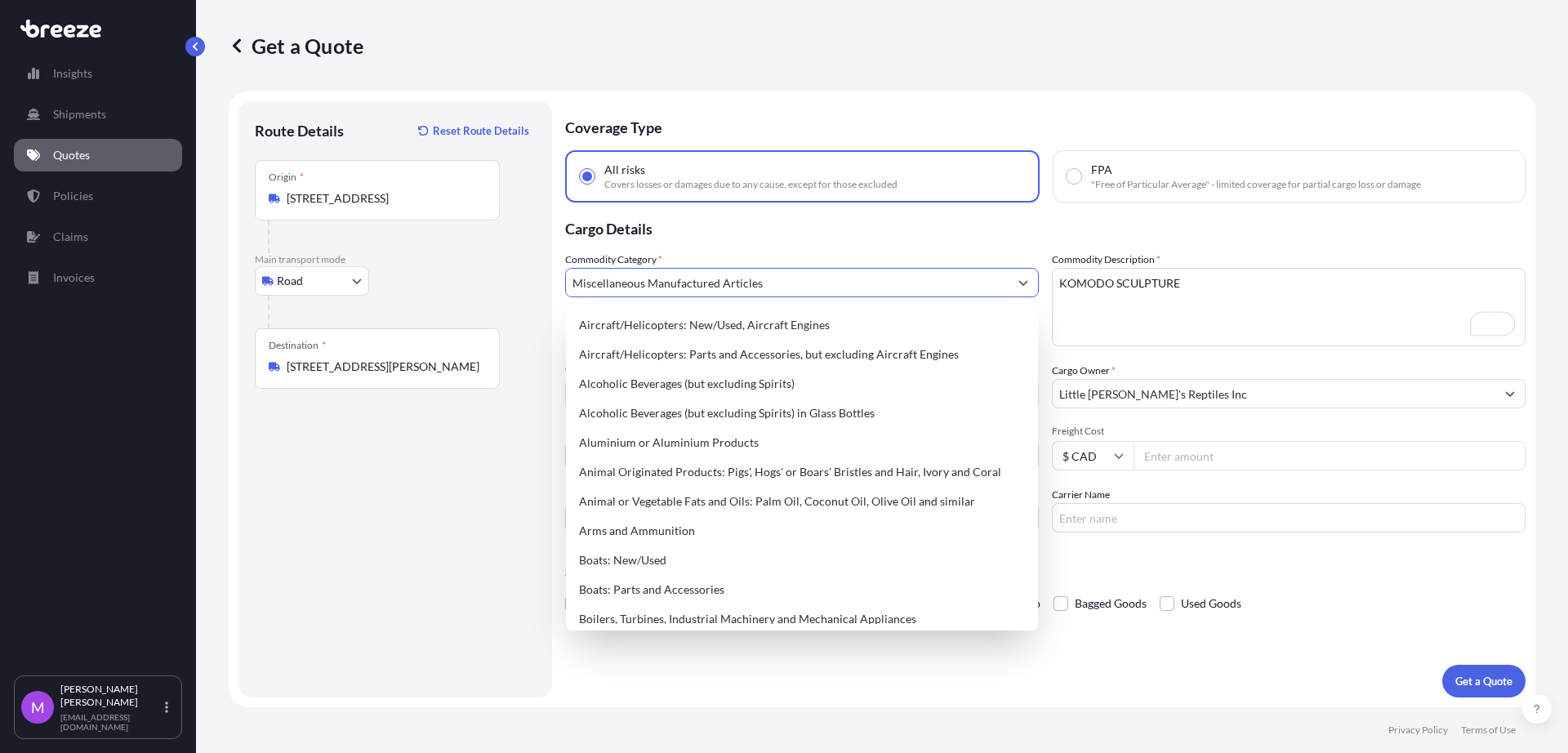
click at [801, 289] on input "Miscellaneous Manufactured Articles" at bounding box center [787, 282] width 443 height 30
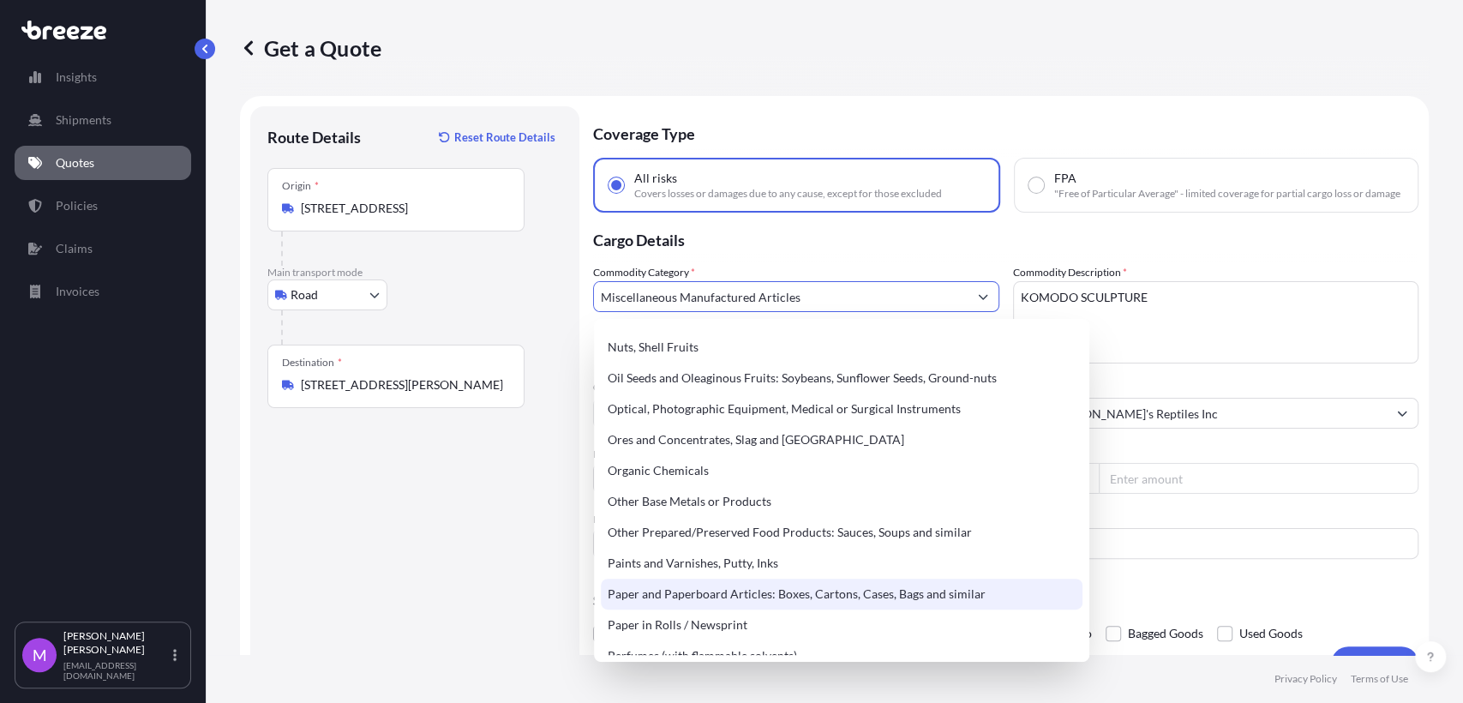
scroll to position [2678, 0]
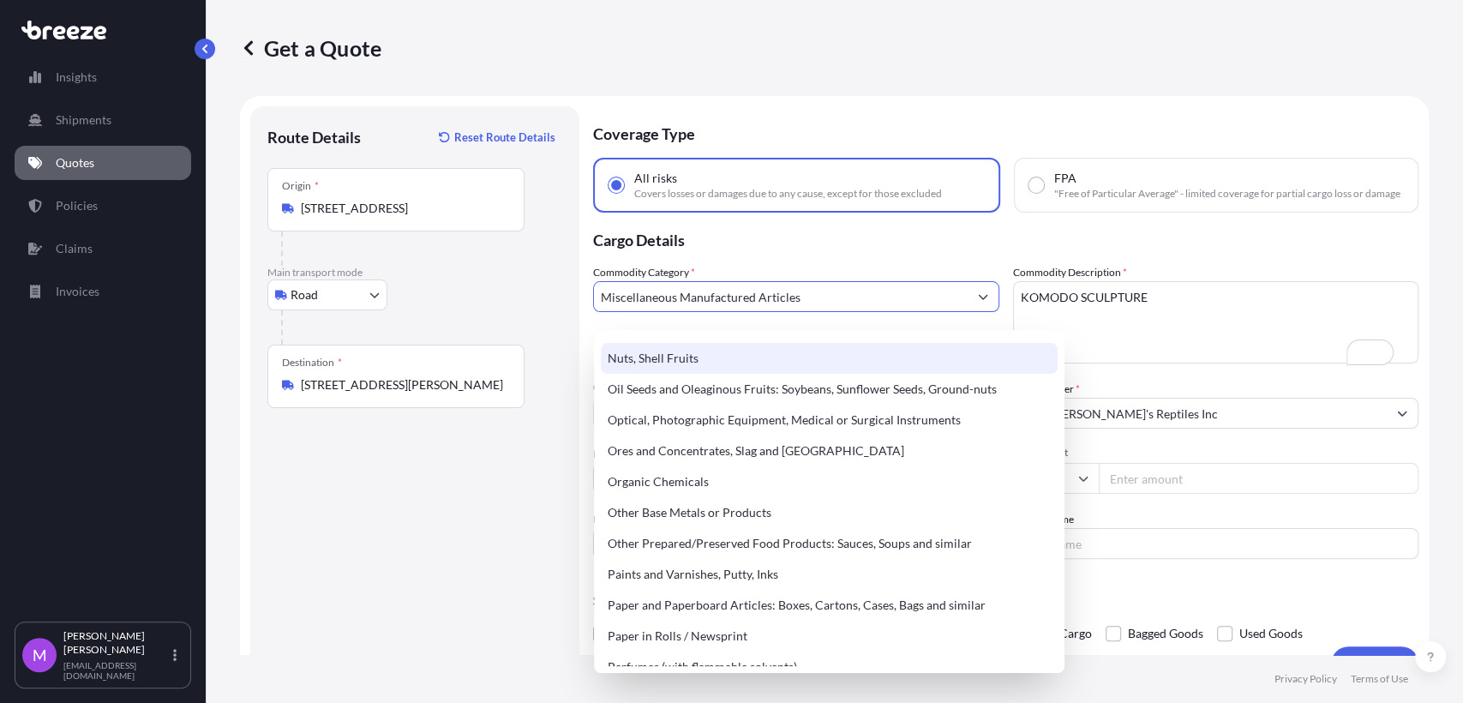
drag, startPoint x: 850, startPoint y: 303, endPoint x: 609, endPoint y: 304, distance: 241.7
click at [604, 304] on input "Miscellaneous Manufactured Articles" at bounding box center [781, 296] width 374 height 31
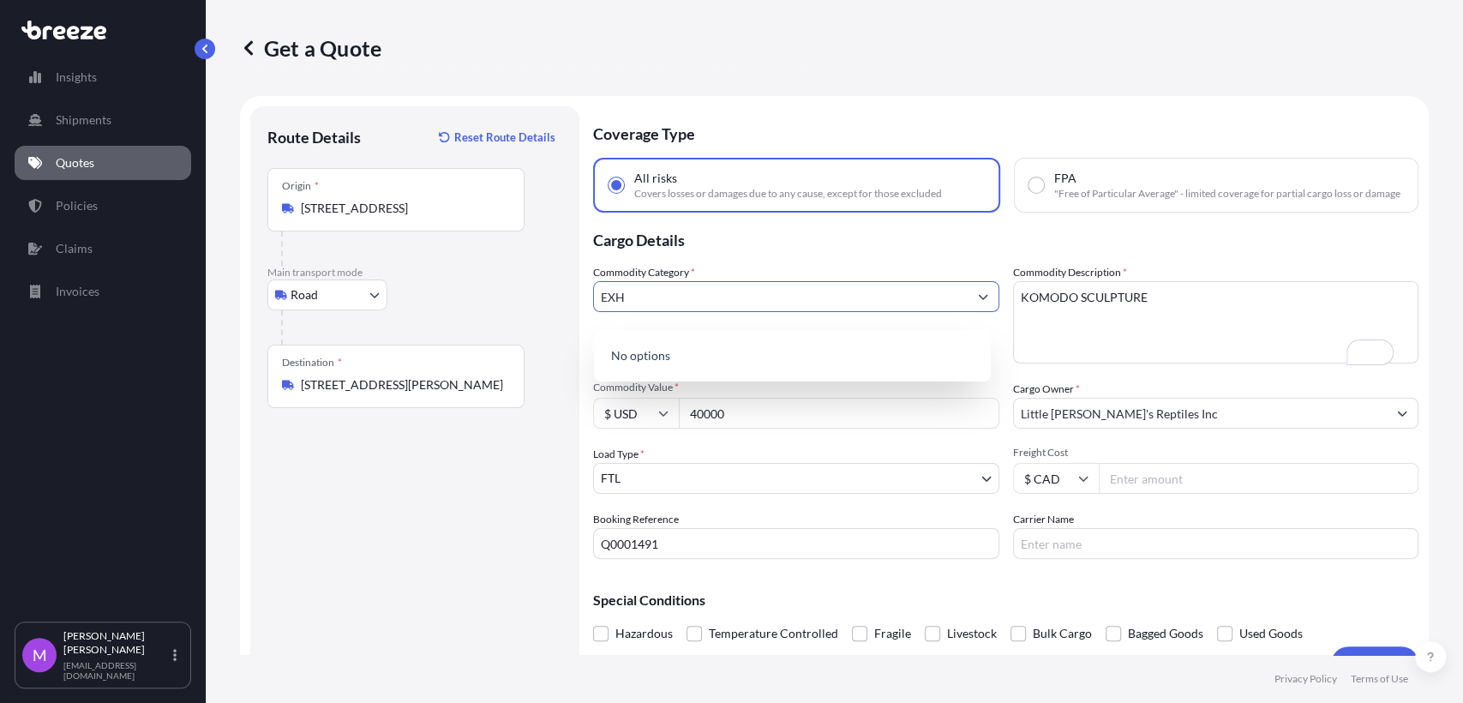
scroll to position [0, 0]
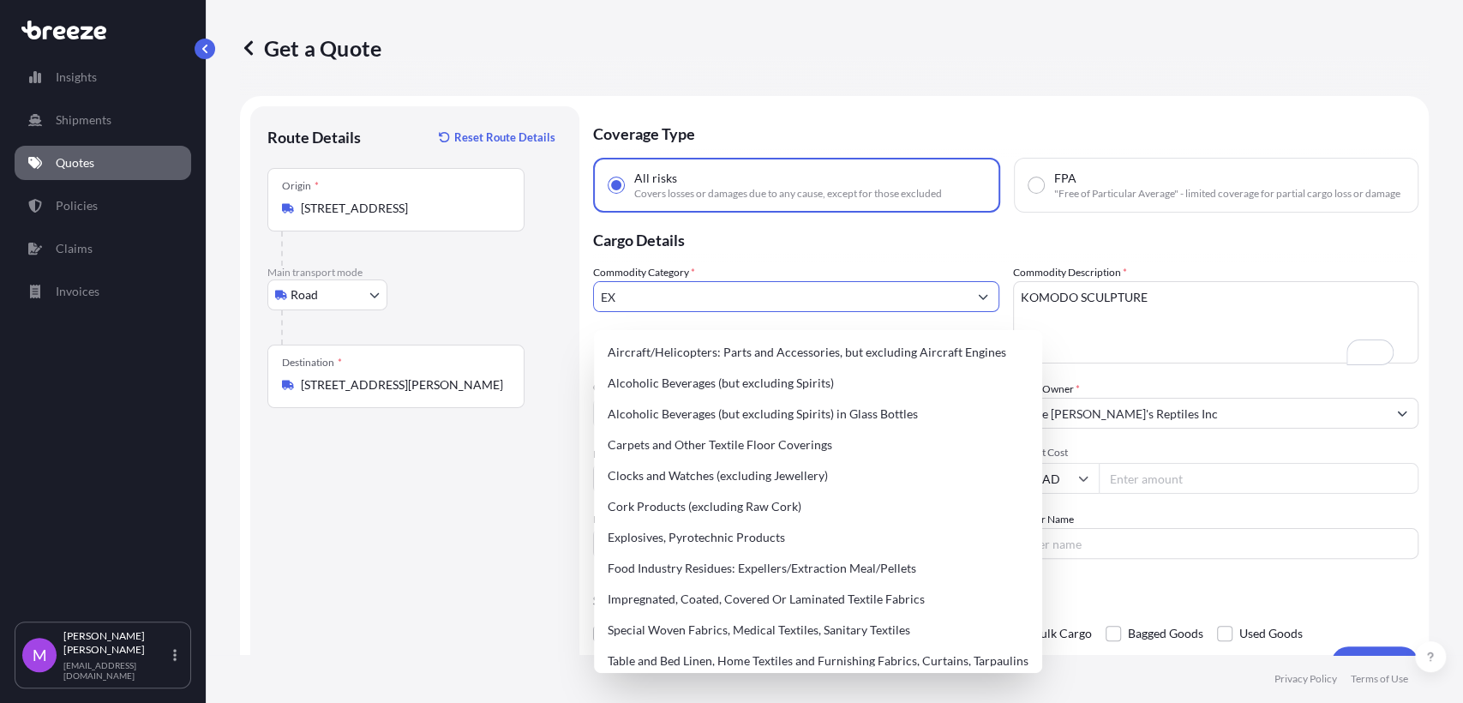
type input "E"
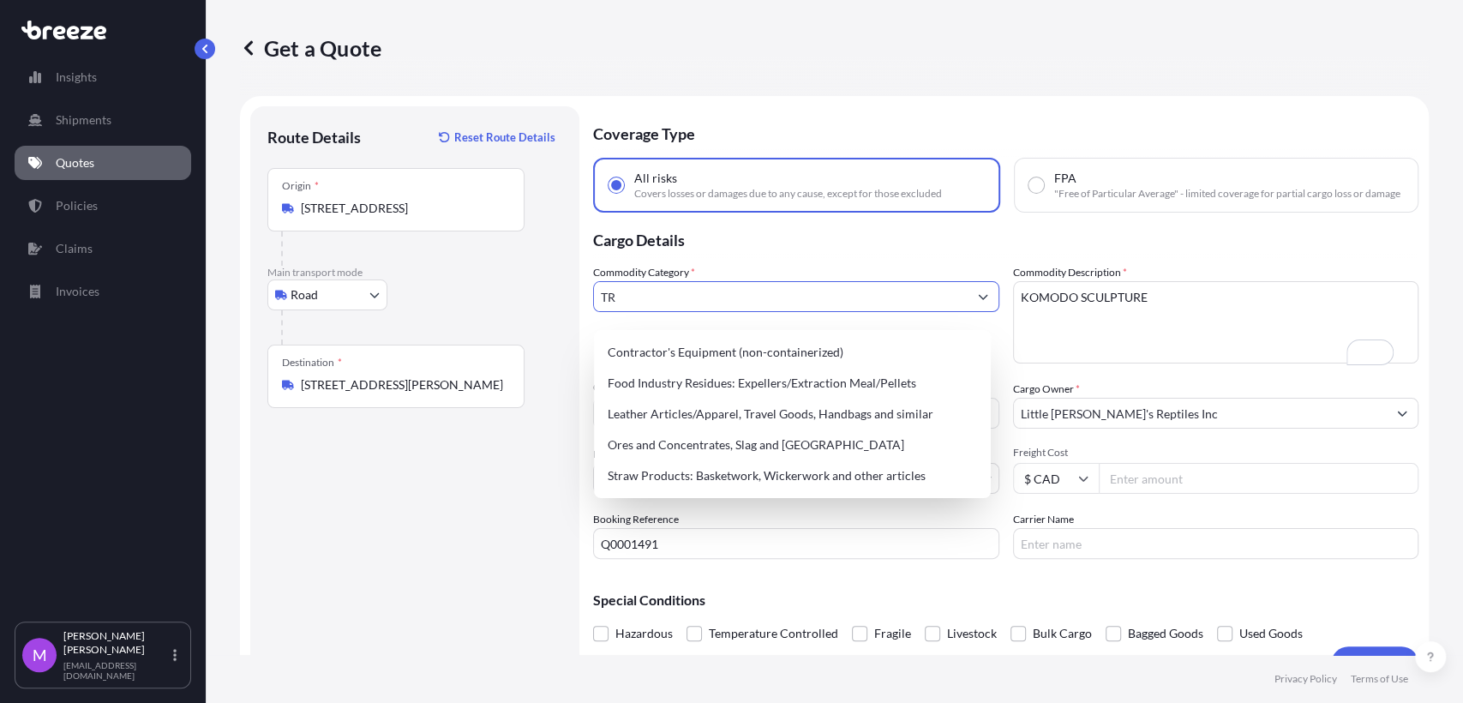
type input "T"
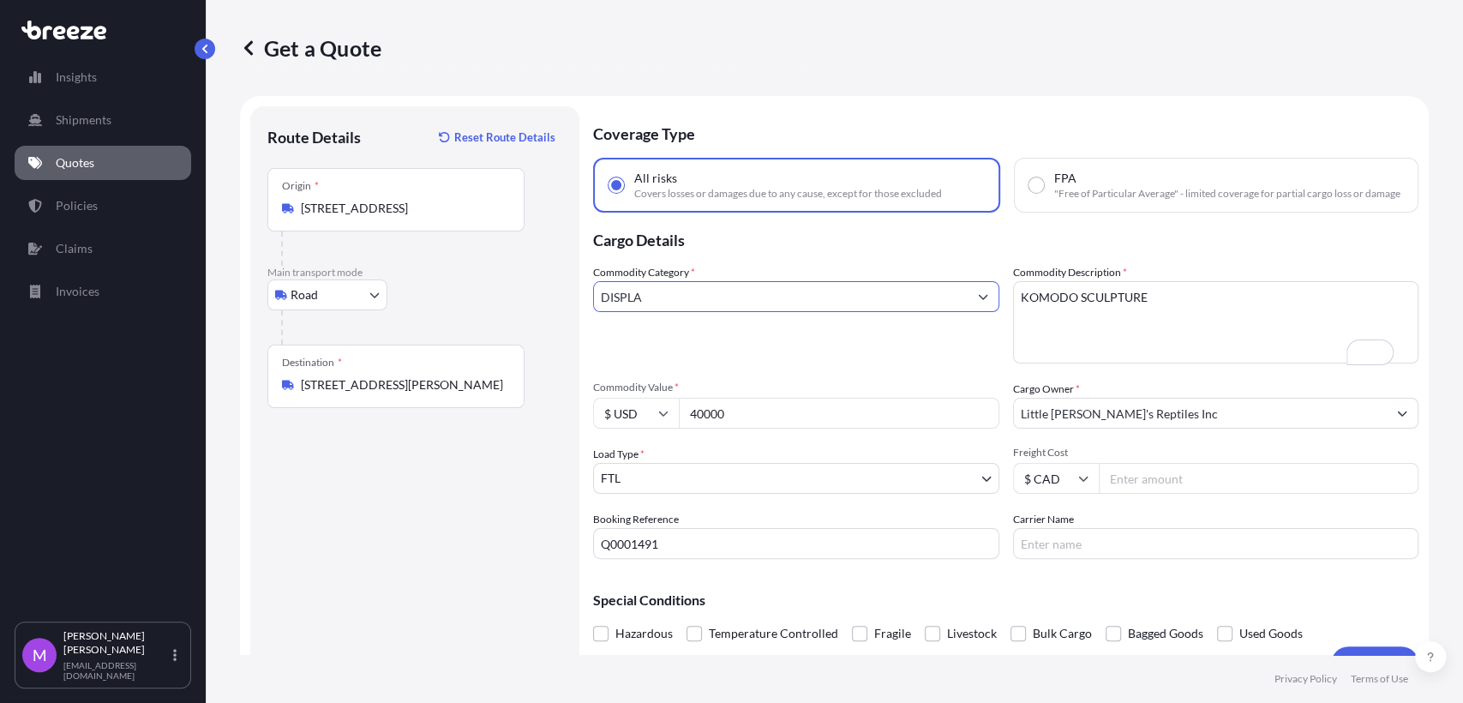
drag, startPoint x: 732, startPoint y: 309, endPoint x: 569, endPoint y: 303, distance: 162.9
click at [569, 303] on form "Route Details Reset Route Details Place of loading Road Road Rail Origin * [STR…" at bounding box center [834, 393] width 1189 height 595
type input "S"
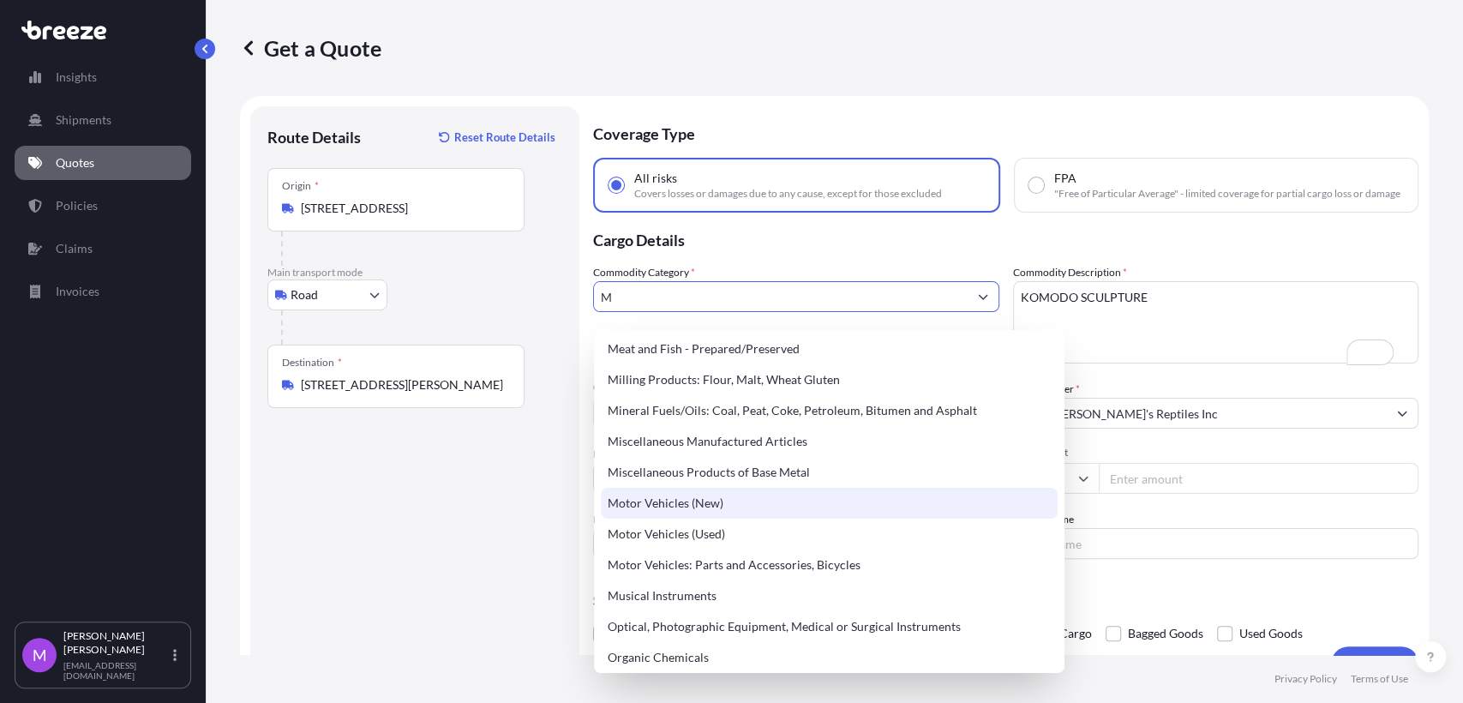
scroll to position [1238, 0]
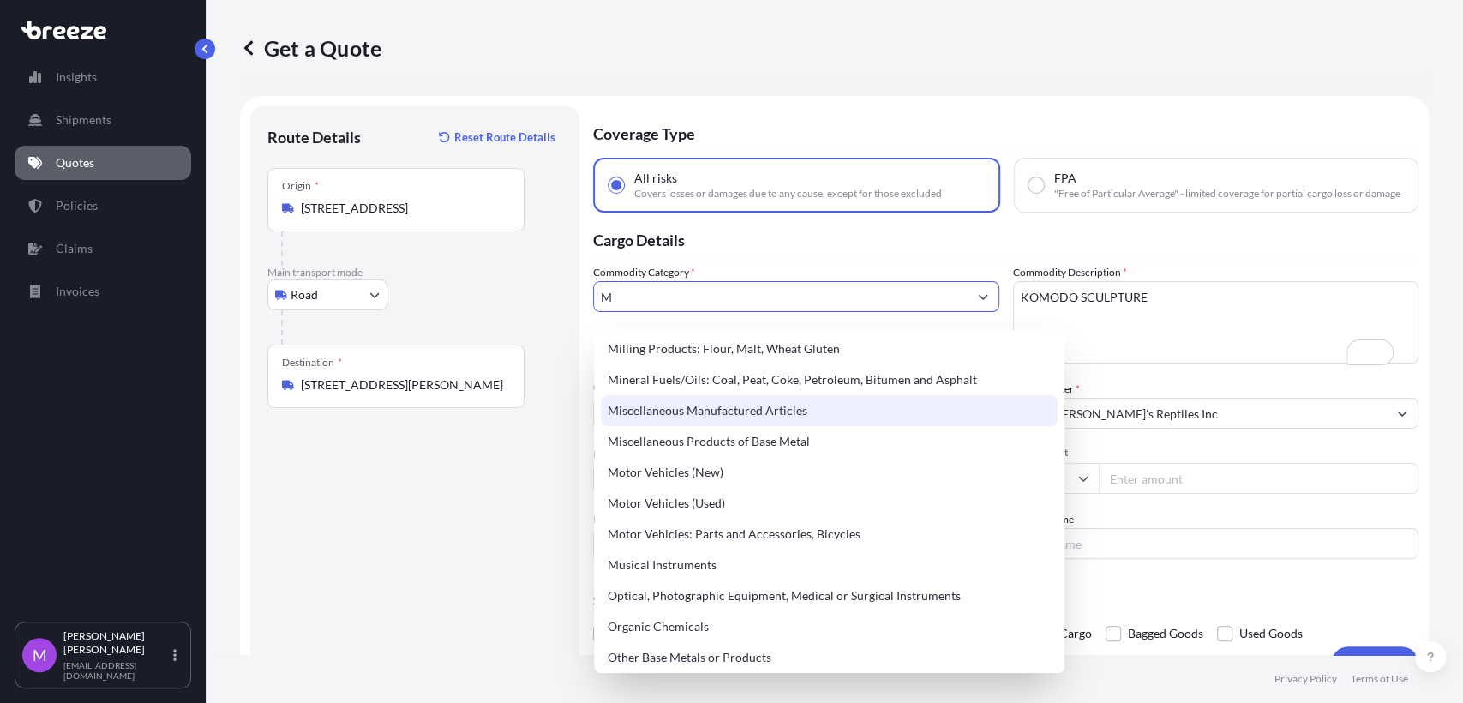
click at [790, 411] on div "Miscellaneous Manufactured Articles" at bounding box center [829, 410] width 457 height 31
type input "Miscellaneous Manufactured Articles"
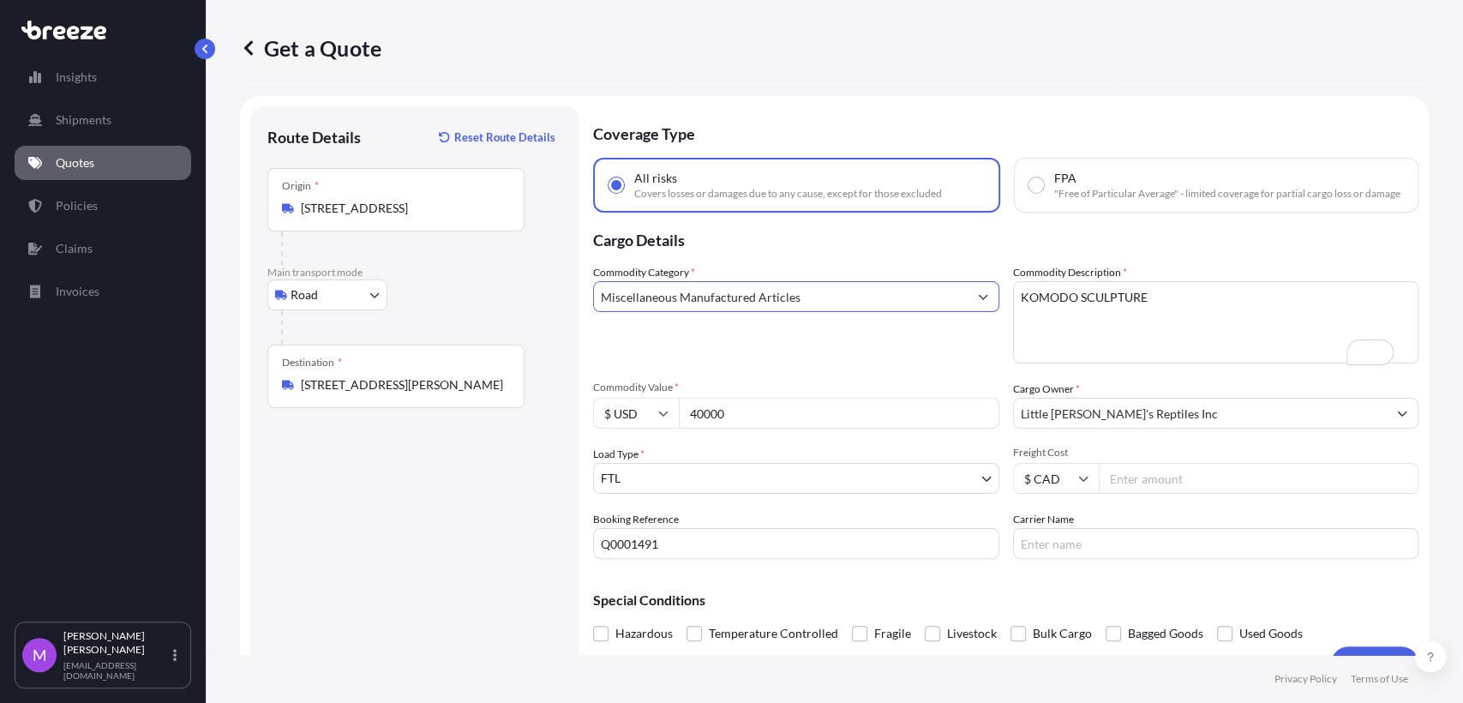
click at [465, 537] on div "Route Details Reset Route Details Place of loading Road Road Rail Origin * [STR…" at bounding box center [414, 393] width 295 height 540
click at [675, 489] on body "Insights Shipments Quotes Policies Claims Invoices M [PERSON_NAME] [EMAIL_ADDRE…" at bounding box center [731, 351] width 1463 height 703
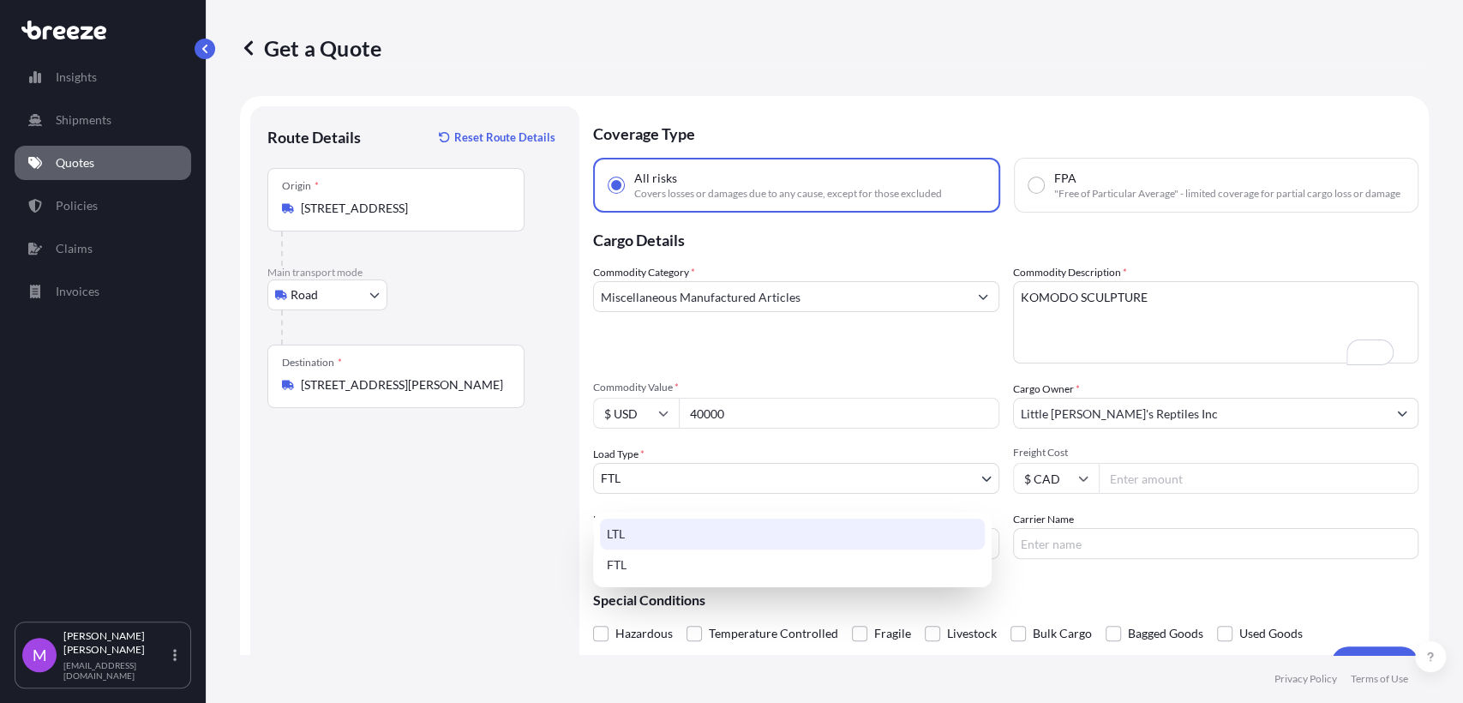
click at [652, 545] on div "LTL" at bounding box center [792, 534] width 385 height 31
select select "1"
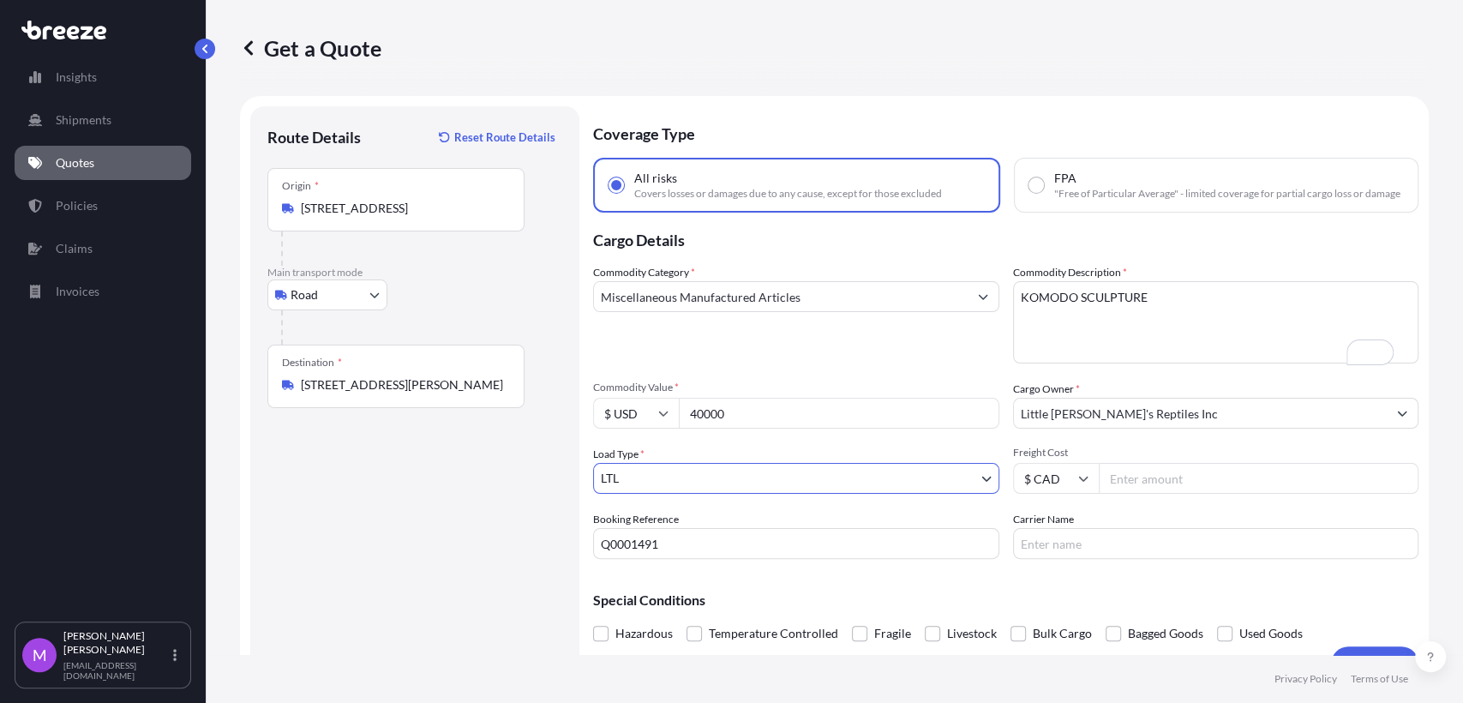
drag, startPoint x: 446, startPoint y: 546, endPoint x: 547, endPoint y: 545, distance: 101.1
click at [446, 545] on div "Route Details Reset Route Details Place of loading Road Road Rail Origin * [STR…" at bounding box center [414, 393] width 295 height 540
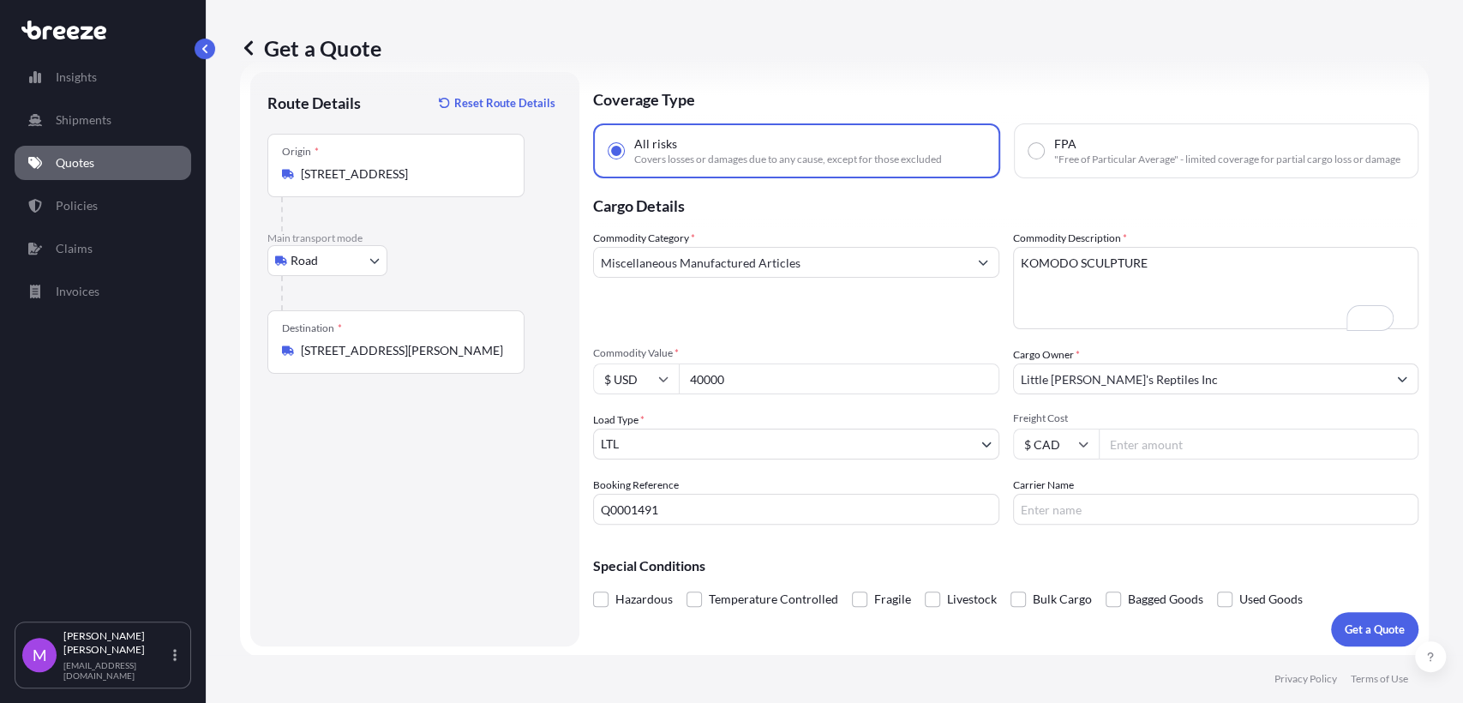
scroll to position [48, 0]
click at [1375, 637] on button "Get a Quote" at bounding box center [1374, 627] width 87 height 34
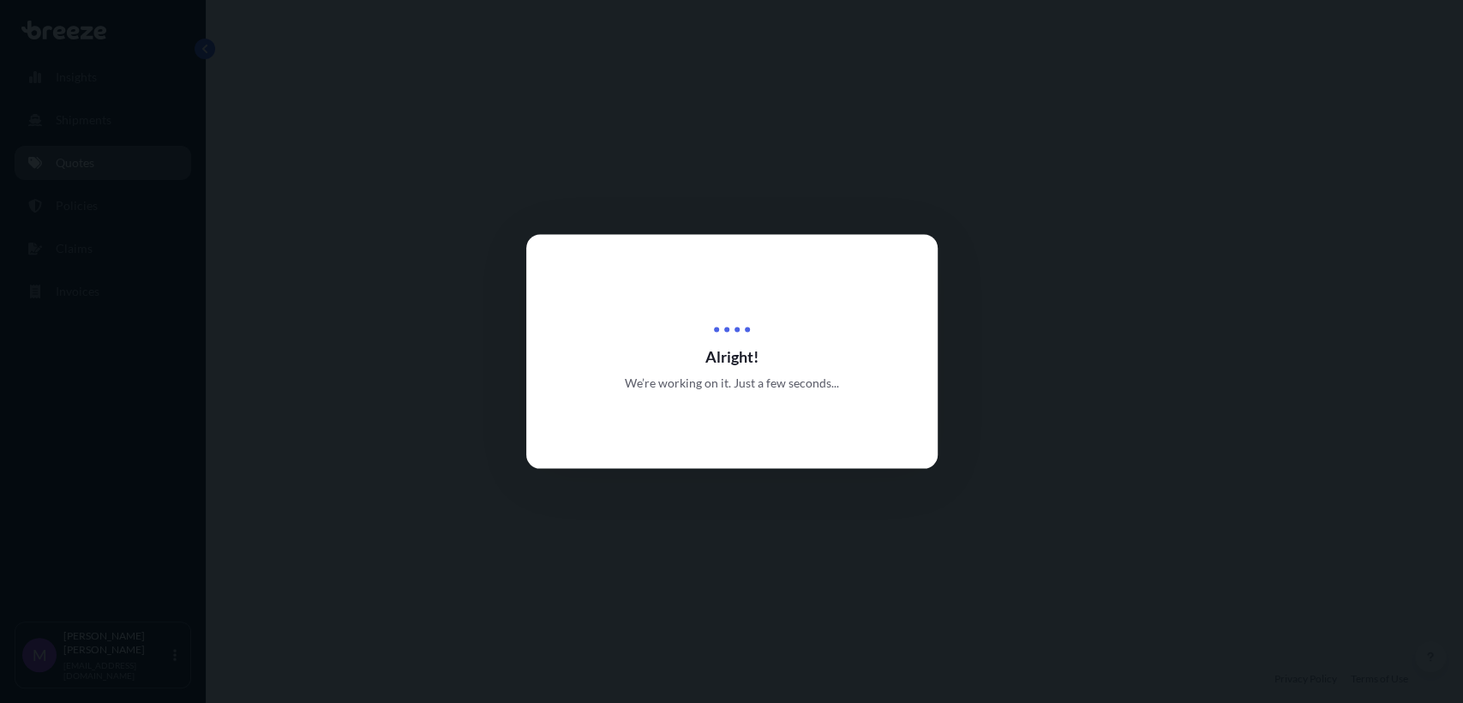
select select "Road"
select select "1"
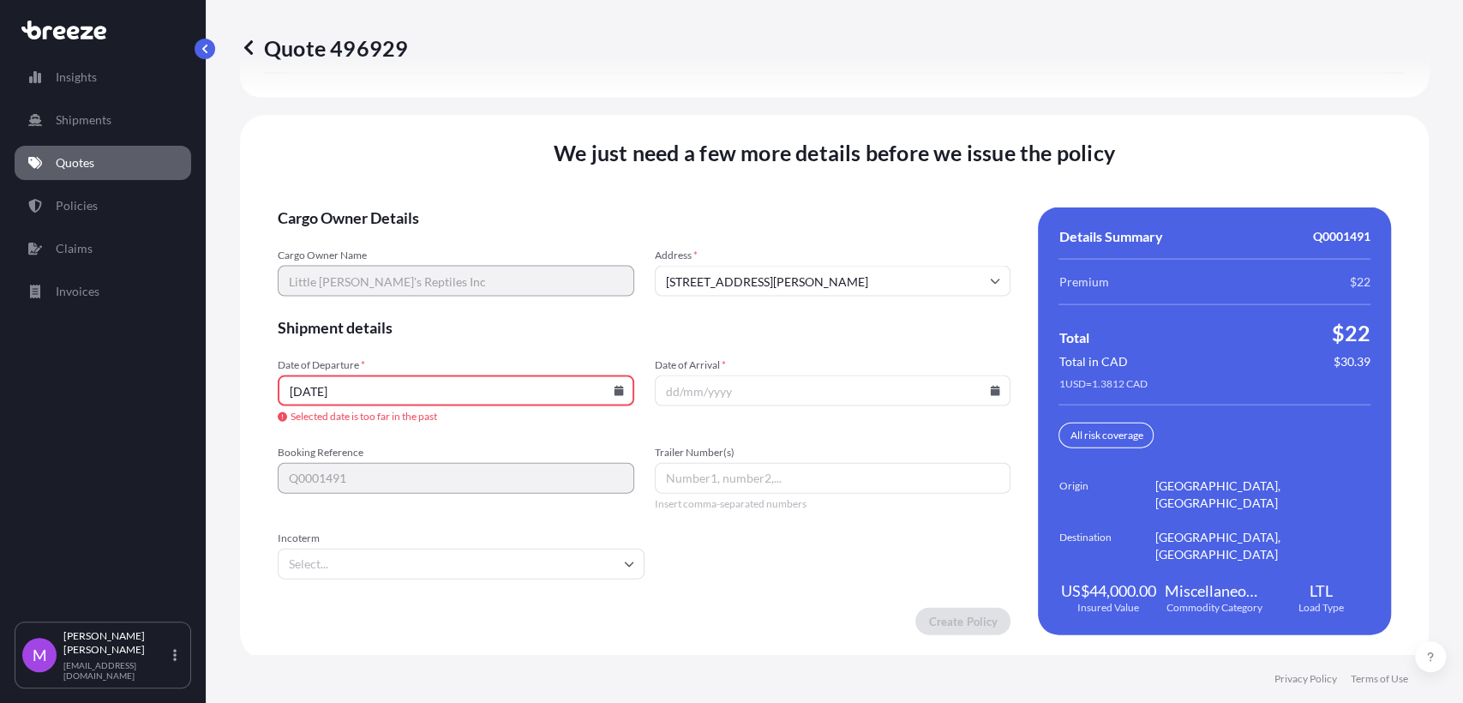
scroll to position [2334, 0]
